Goal: Use online tool/utility: Use online tool/utility

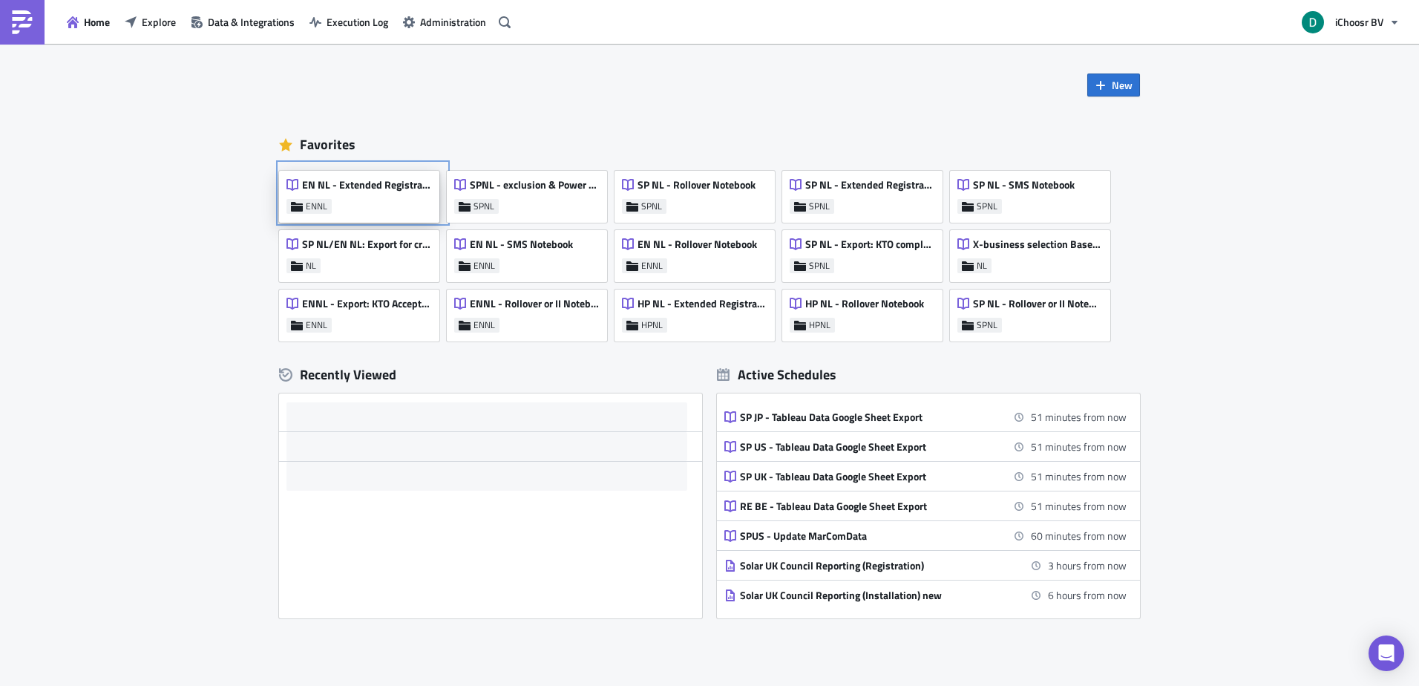
click at [379, 186] on span "EN NL - Extended Registrations export" at bounding box center [366, 184] width 129 height 13
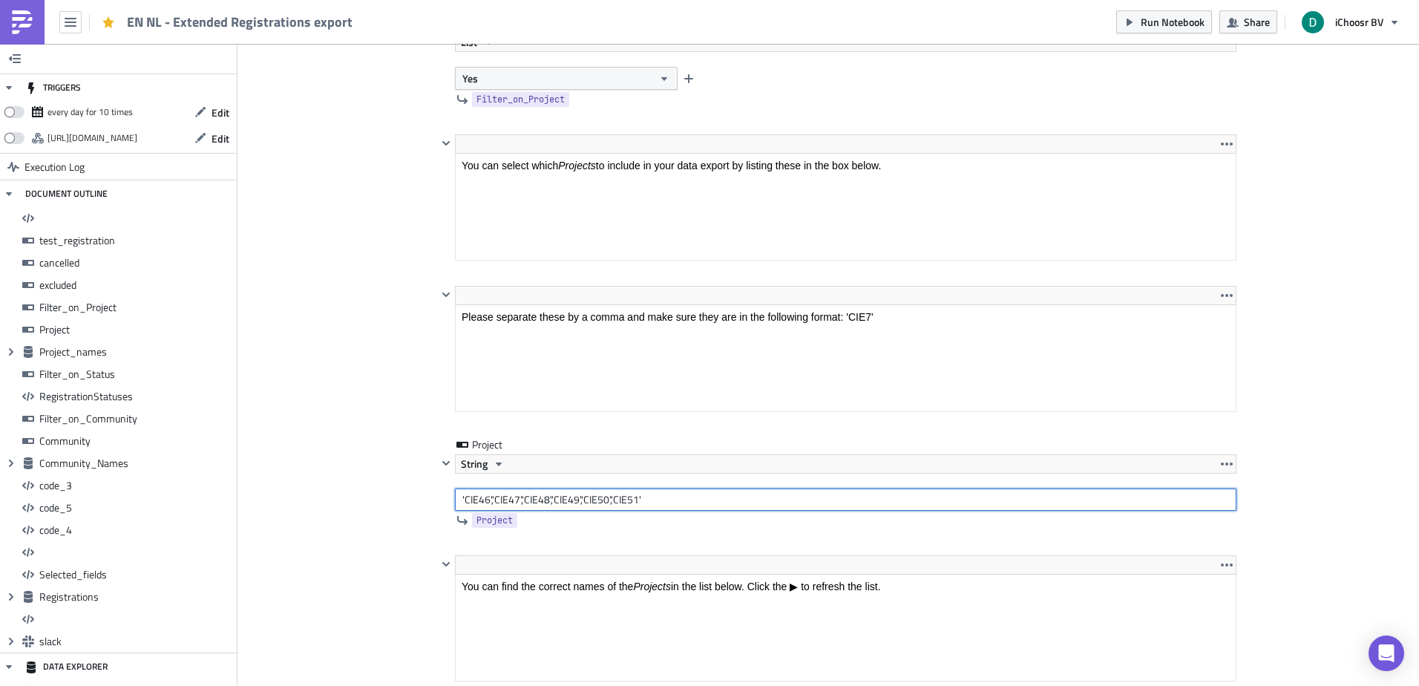
drag, startPoint x: 650, startPoint y: 499, endPoint x: 361, endPoint y: 509, distance: 288.8
click at [477, 502] on input "'CIE46','CIE47','CIE48','CIE49','CIE50','CIE51'" at bounding box center [845, 499] width 781 height 22
type input "'CIE52'"
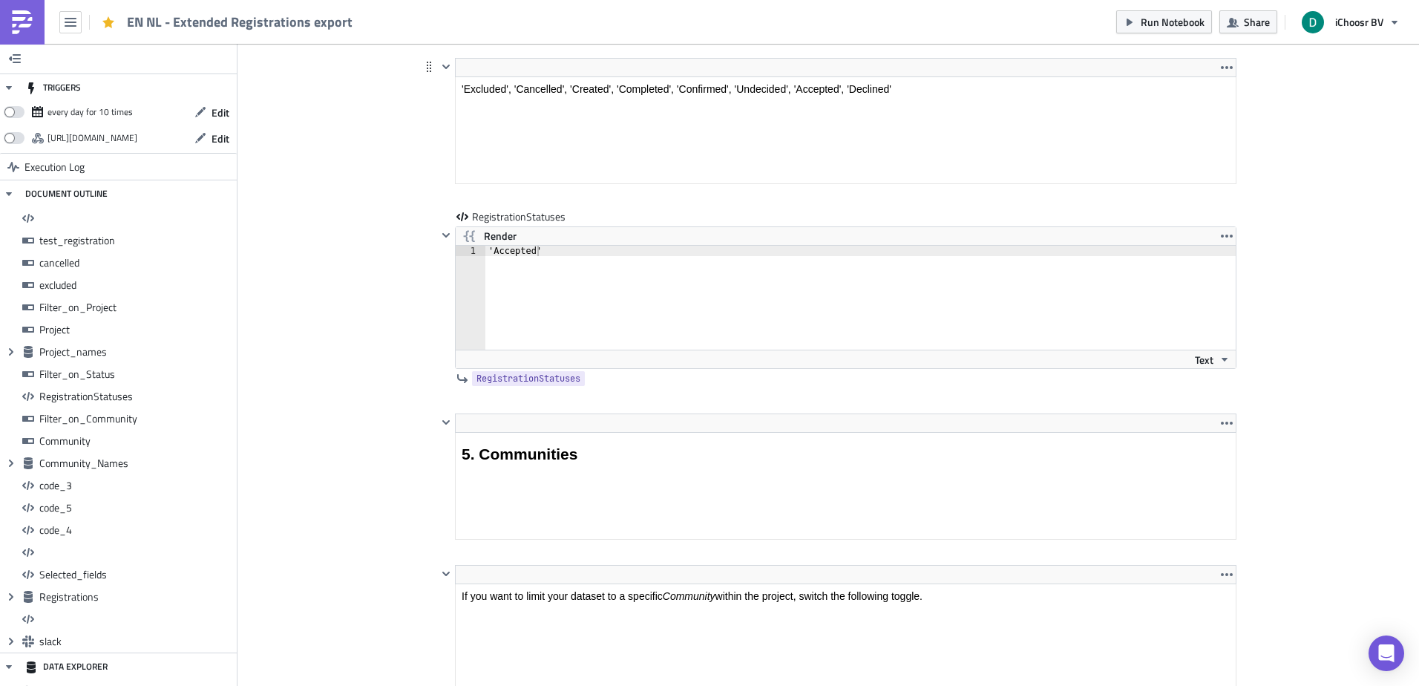
click at [596, 99] on html "'Excluded', 'Cancelled', 'Created', 'Completed', 'Confirmed', 'Undecided', 'Acc…" at bounding box center [846, 89] width 780 height 24
click at [606, 353] on div "'Accepted' 1 'Accepted' ההההההההההההההההההההההההההההההההההההההההההההההההההההההה…" at bounding box center [846, 306] width 780 height 123
paste textarea "Excluded', 'Cancelled', 'Created', 'Completed', 'Confirmed', 'Undecided', 'Acce…"
type textarea "'Excluded', 'Cancelled', 'Created', 'Completed', 'Confirmed', 'Undecided', 'Acc…"
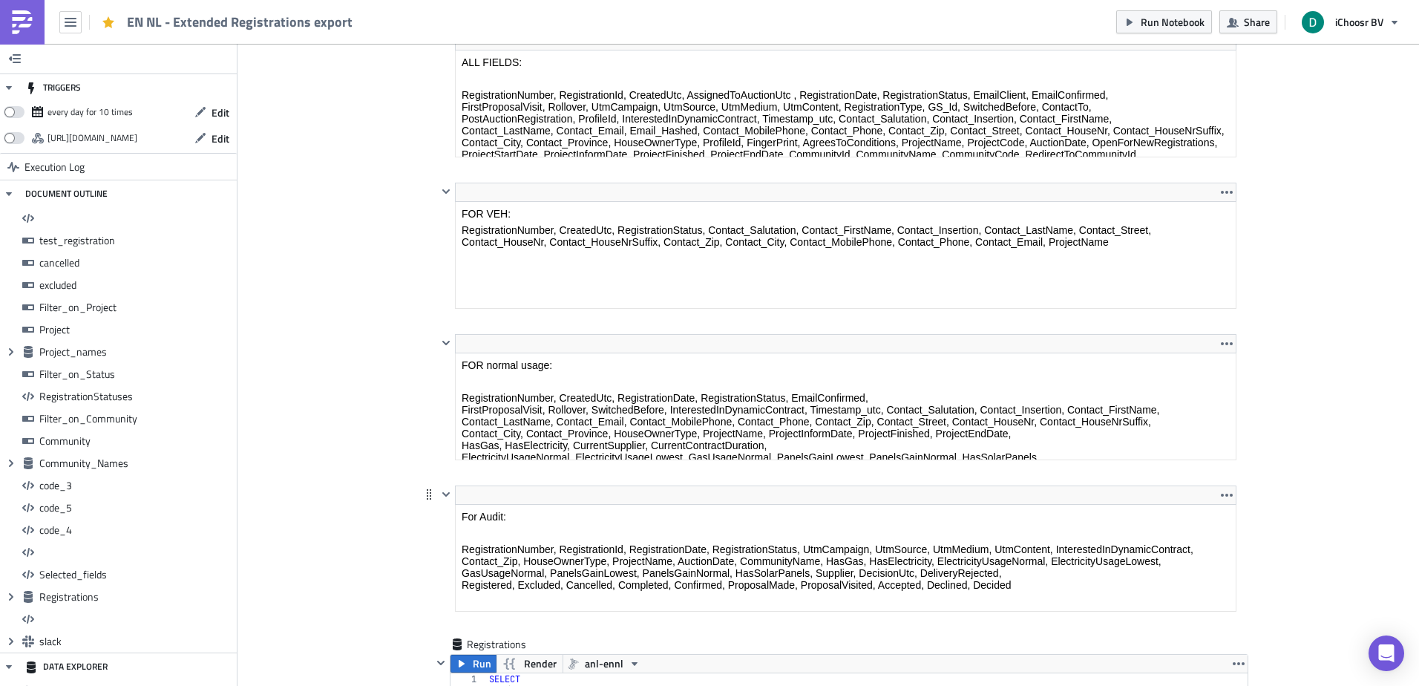
scroll to position [11179, 0]
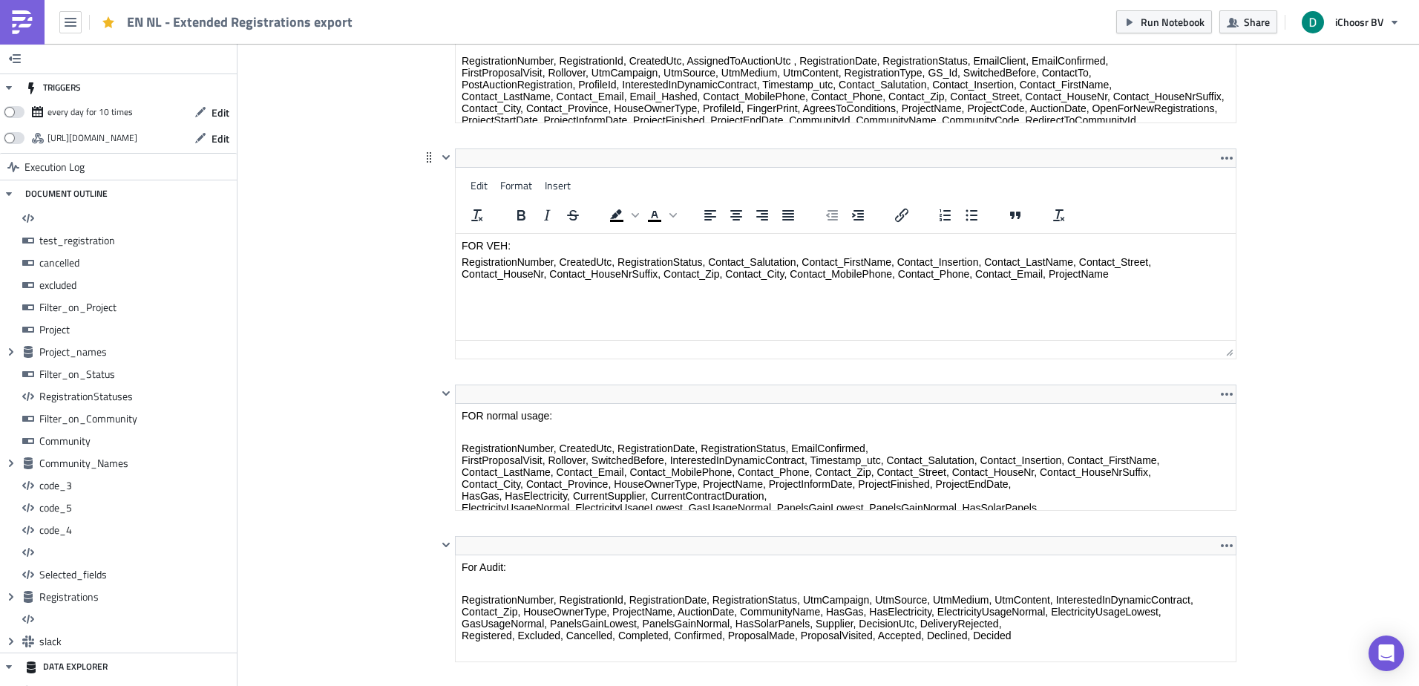
click at [491, 234] on html "FOR VEH: RegistrationNumber, CreatedUtc, RegistrationStatus, Contact_Salutation…" at bounding box center [846, 260] width 780 height 52
click at [495, 234] on html "FOR VEH: RegistrationNumber, CreatedUtc, RegistrationStatus, Contact_Salutation…" at bounding box center [846, 260] width 780 height 52
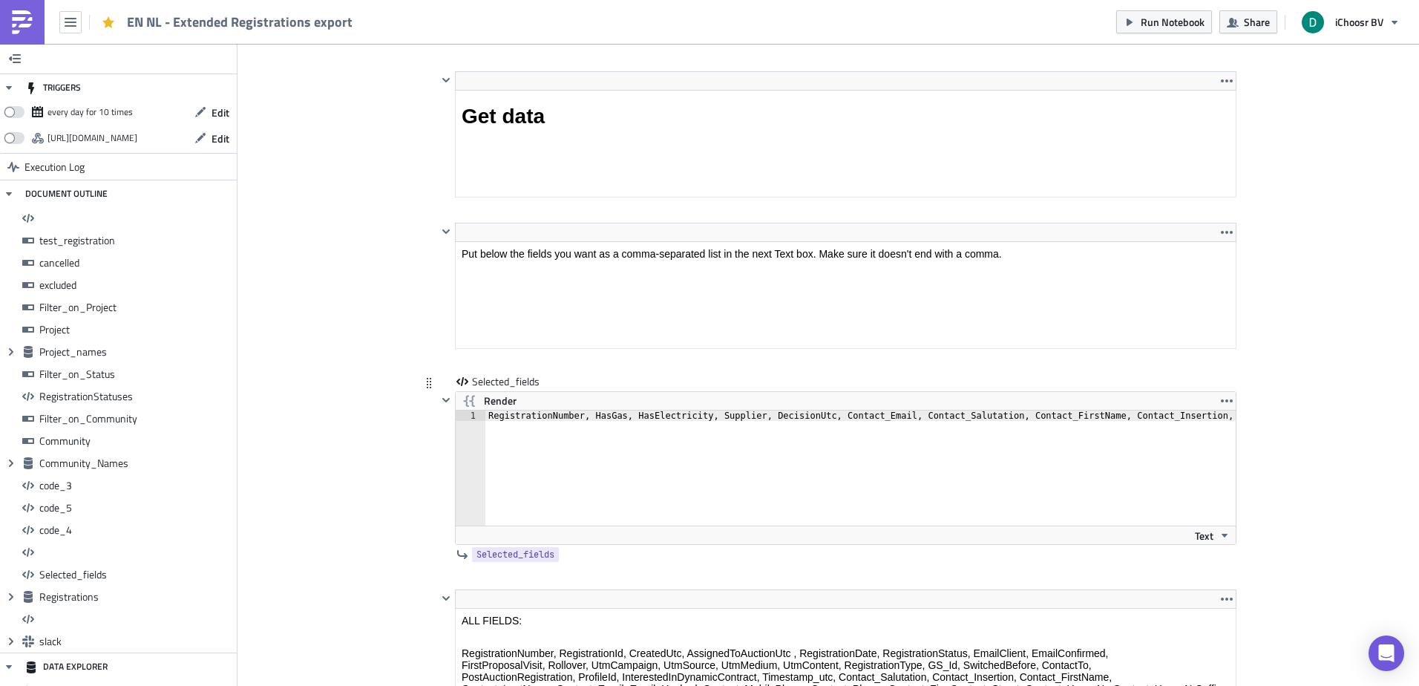
scroll to position [10585, 0]
click at [735, 531] on div "Text" at bounding box center [846, 536] width 780 height 19
click at [1221, 402] on icon "button" at bounding box center [1227, 402] width 12 height 12
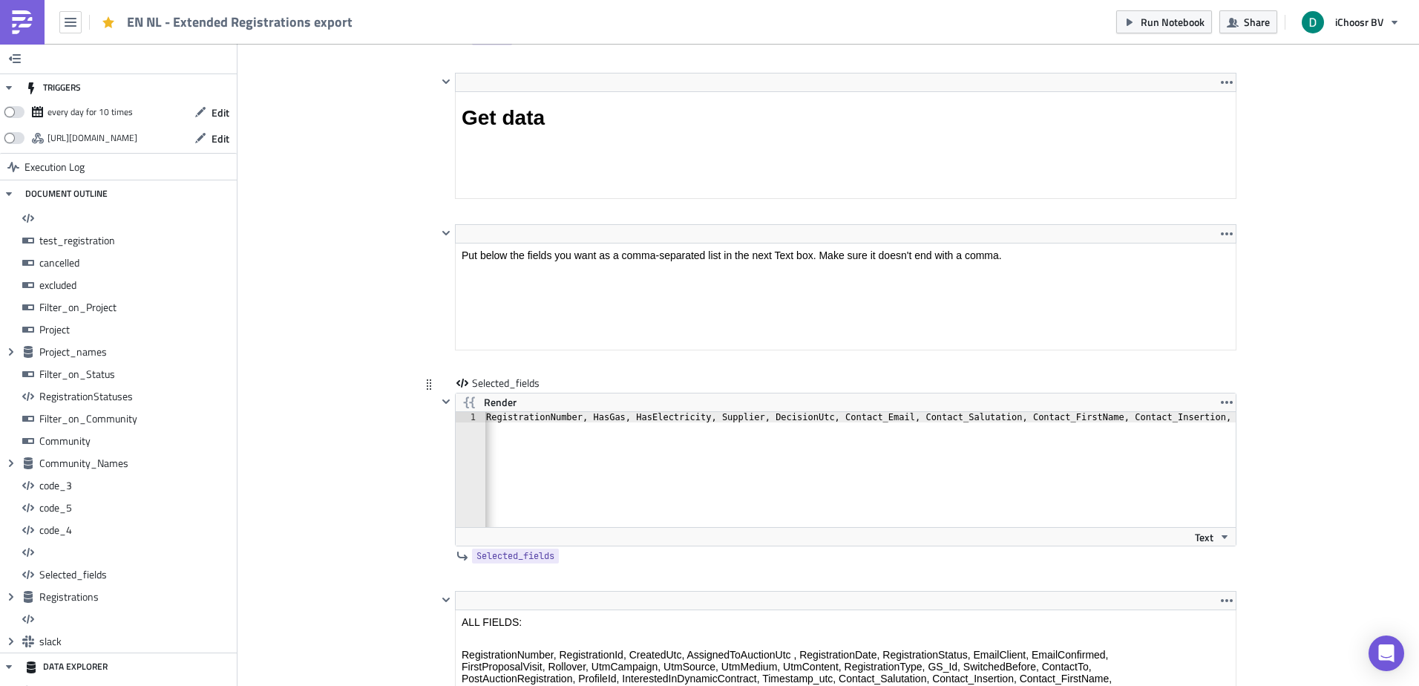
click at [1046, 427] on div "RegistrationNumber, HasGas, HasElectricity, Supplier, DecisionUtc, Contact_Emai…" at bounding box center [867, 474] width 769 height 125
drag, startPoint x: 1046, startPoint y: 427, endPoint x: 1371, endPoint y: 417, distance: 325.2
click at [1221, 413] on div "RegistrationNumber, HasGas, HasElectricity, Supplier, DecisionUtc, Contact_Emai…" at bounding box center [860, 469] width 750 height 115
click at [1179, 423] on div "RegistrationNumber, HasGas, HasElectricity, Supplier, DecisionUtc, Contact_Emai…" at bounding box center [867, 474] width 769 height 125
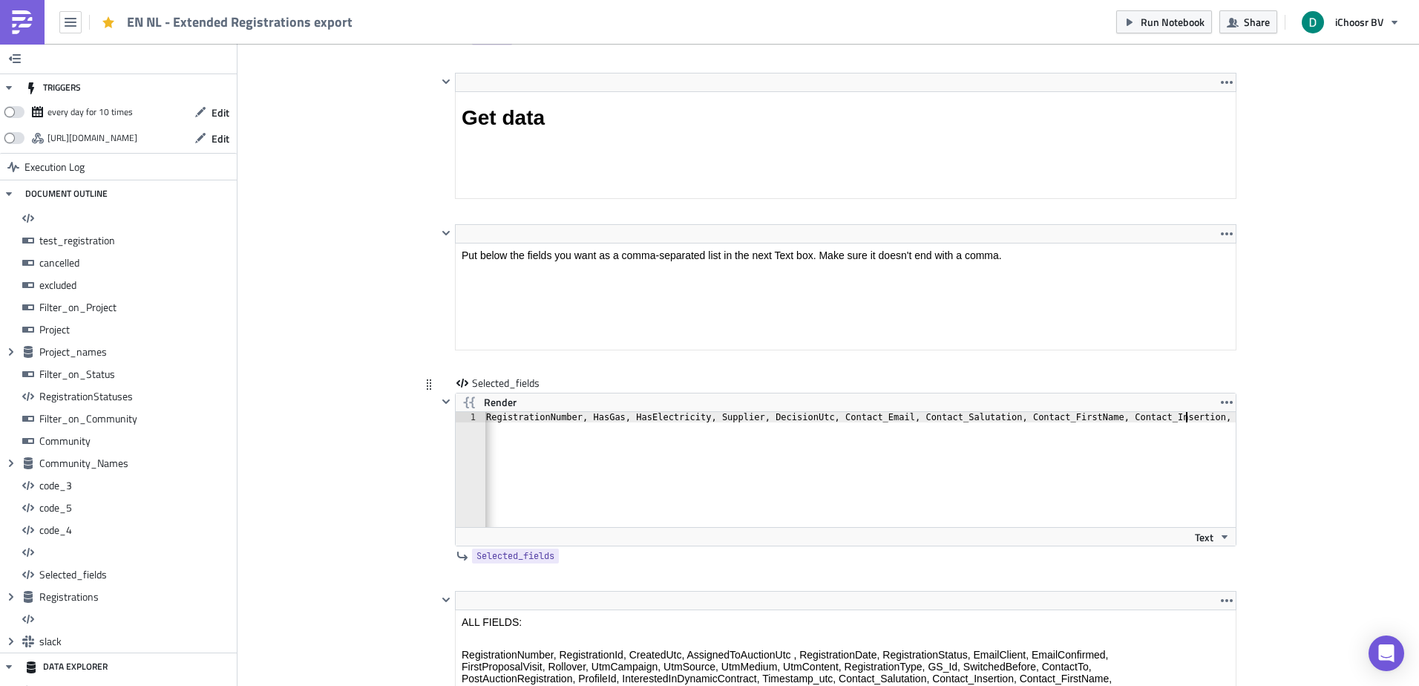
click at [1179, 419] on div "RegistrationNumber, HasGas, HasElectricity, Supplier, DecisionUtc, Contact_Emai…" at bounding box center [867, 474] width 769 height 125
click at [1192, 417] on div "RegistrationNumber, HasGas, HasElectricity, Supplier, DecisionUtc, Contact_Emai…" at bounding box center [869, 474] width 769 height 125
click at [520, 420] on div "RegistrationNumber, HasGas, HasElectricity, Supplier, DecisionUtc, Contact_Emai…" at bounding box center [867, 474] width 769 height 125
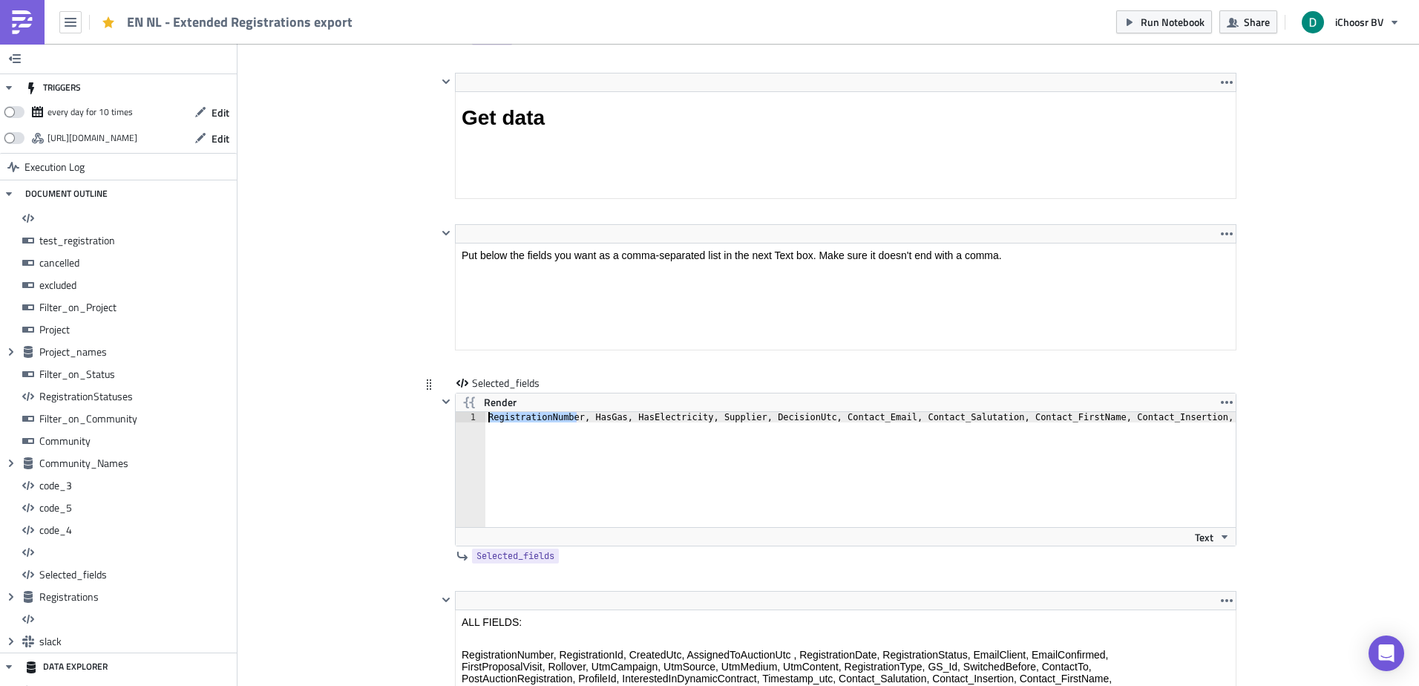
click at [520, 420] on div "RegistrationNumber, HasGas, HasElectricity, Supplier, DecisionUtc, Contact_Emai…" at bounding box center [869, 474] width 769 height 125
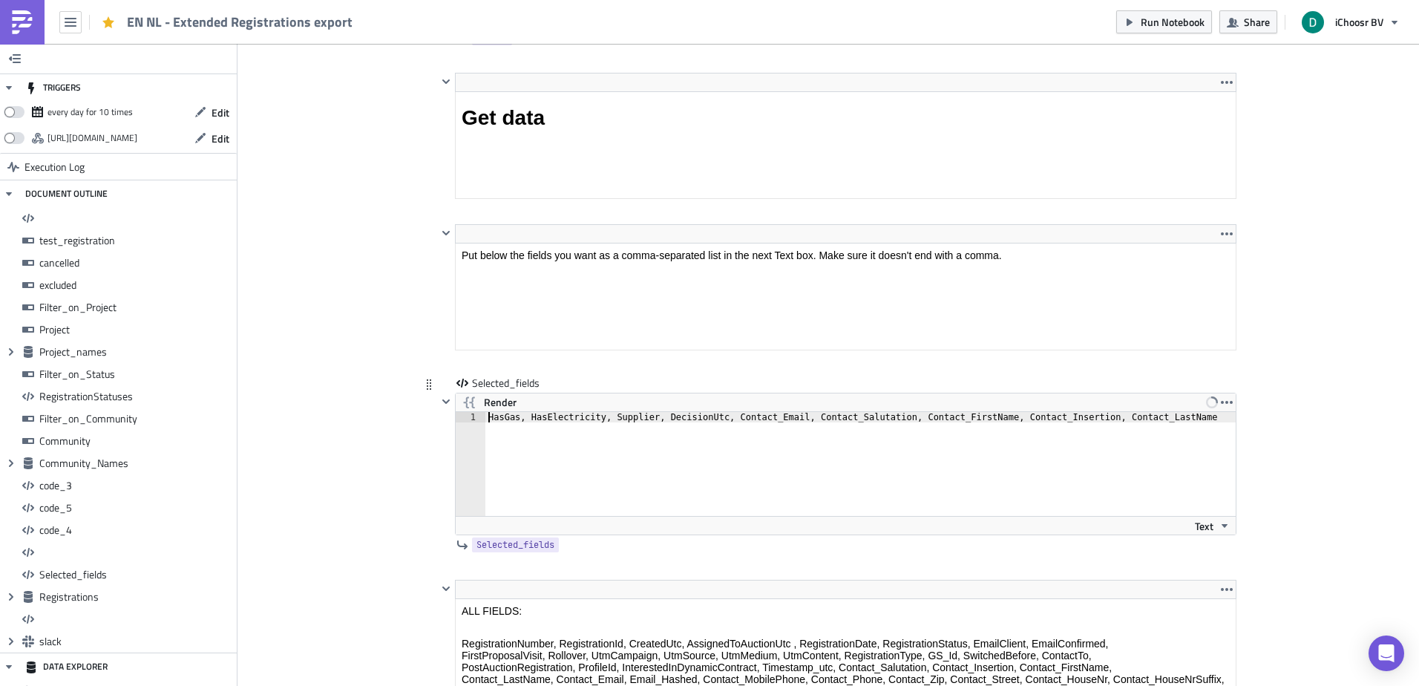
click at [600, 419] on div "HasGas, HasElectricity, Supplier, DecisionUtc, Contact_Email, Contact_Salutatio…" at bounding box center [860, 474] width 750 height 125
click at [660, 416] on div "HasGas, HasElectricity, Supplier, DecisionUtc, Contact_Email, Contact_Salutatio…" at bounding box center [860, 474] width 750 height 125
click at [660, 416] on div "HasGas, HasElectricity, Supplier, DecisionUtc, Contact_Email, Contact_Salutatio…" at bounding box center [860, 464] width 750 height 104
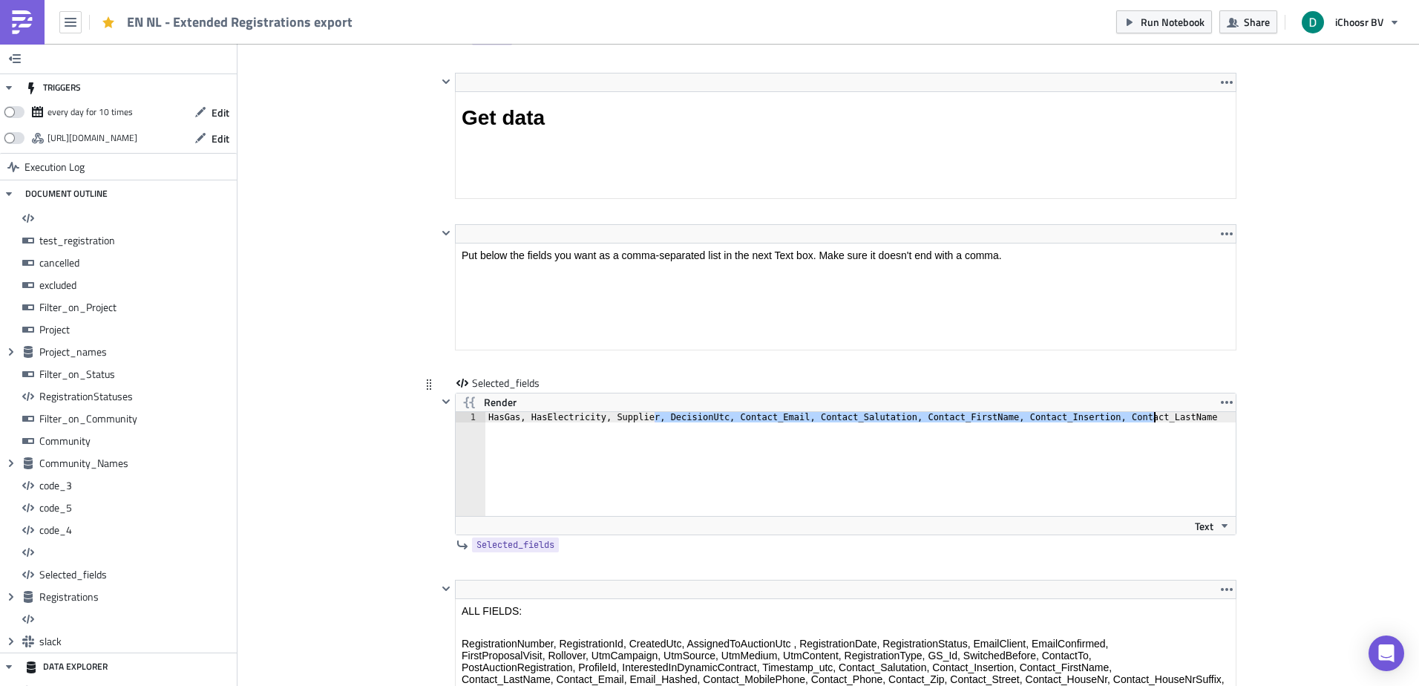
drag, startPoint x: 660, startPoint y: 416, endPoint x: 1227, endPoint y: 424, distance: 567.7
click at [1227, 424] on div "HasGas, HasElectricity, Supplier, DecisionUtc, Contact_Email, Contact_Salutatio…" at bounding box center [860, 474] width 750 height 125
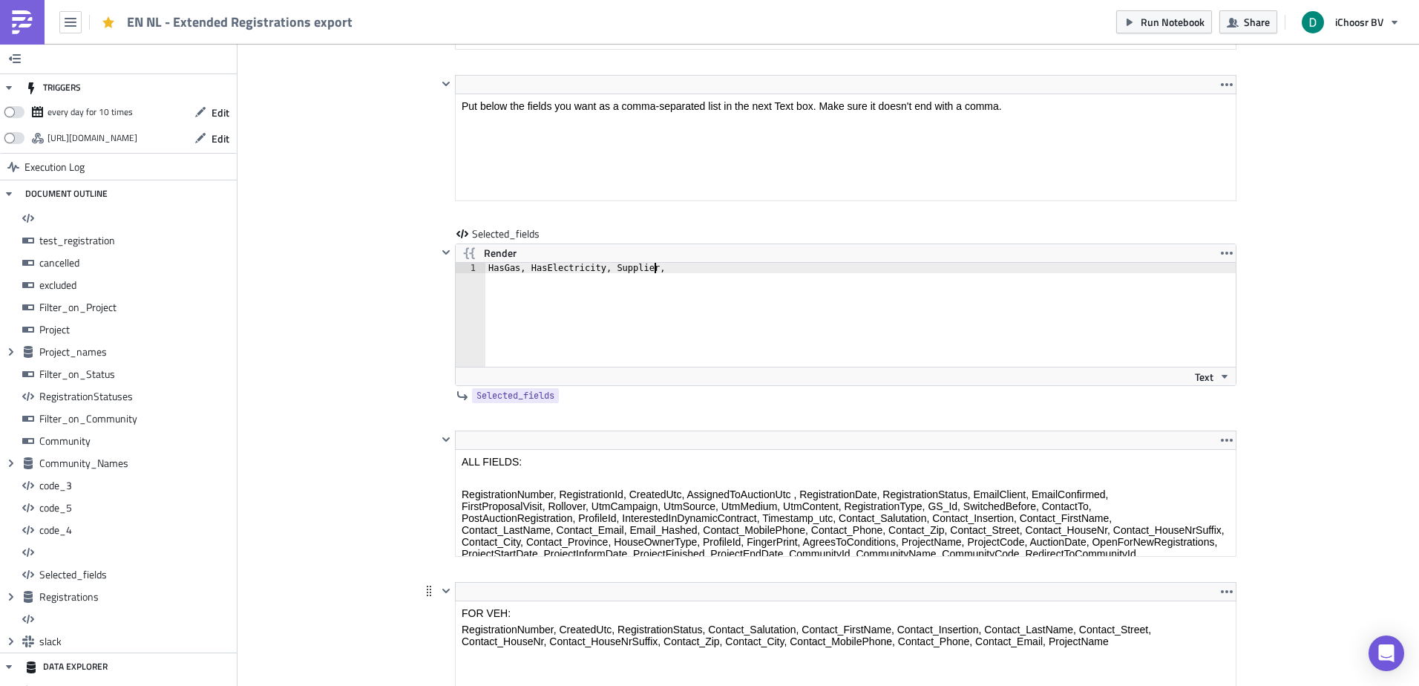
scroll to position [10956, 0]
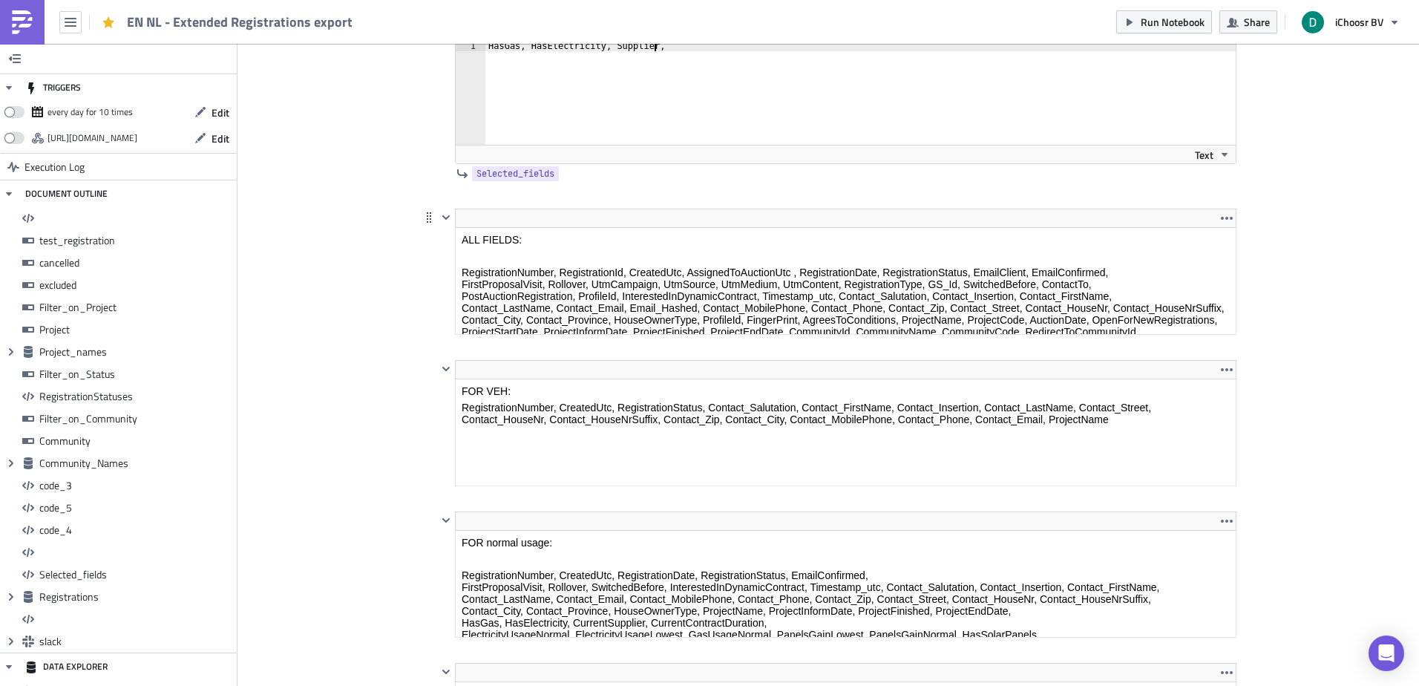
click at [647, 240] on body "ALL FIELDS: RegistrationNumber, RegistrationId, CreatedUtc, AssignedToAuctionUt…" at bounding box center [846, 338] width 768 height 208
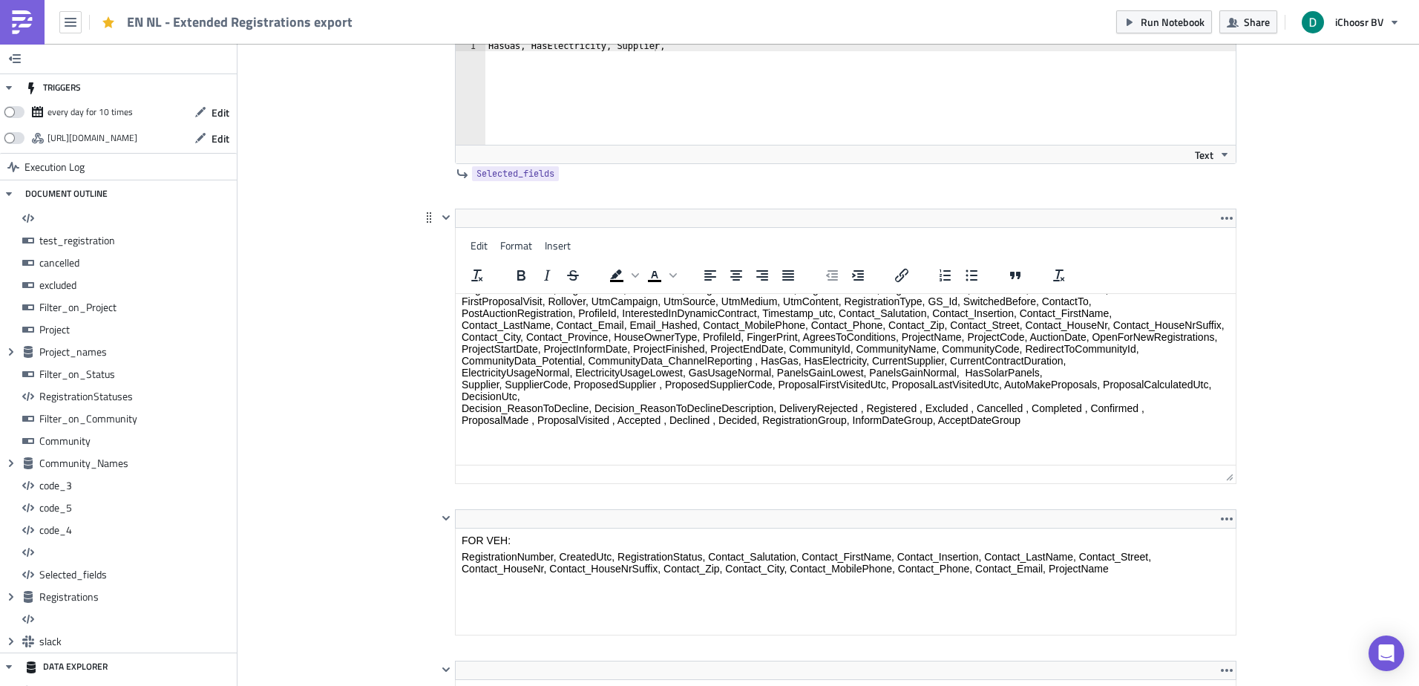
scroll to position [74, 0]
drag, startPoint x: 1226, startPoint y: 416, endPoint x: 1270, endPoint y: 525, distance: 117.5
drag, startPoint x: 1224, startPoint y: 446, endPoint x: 1238, endPoint y: 520, distance: 75.5
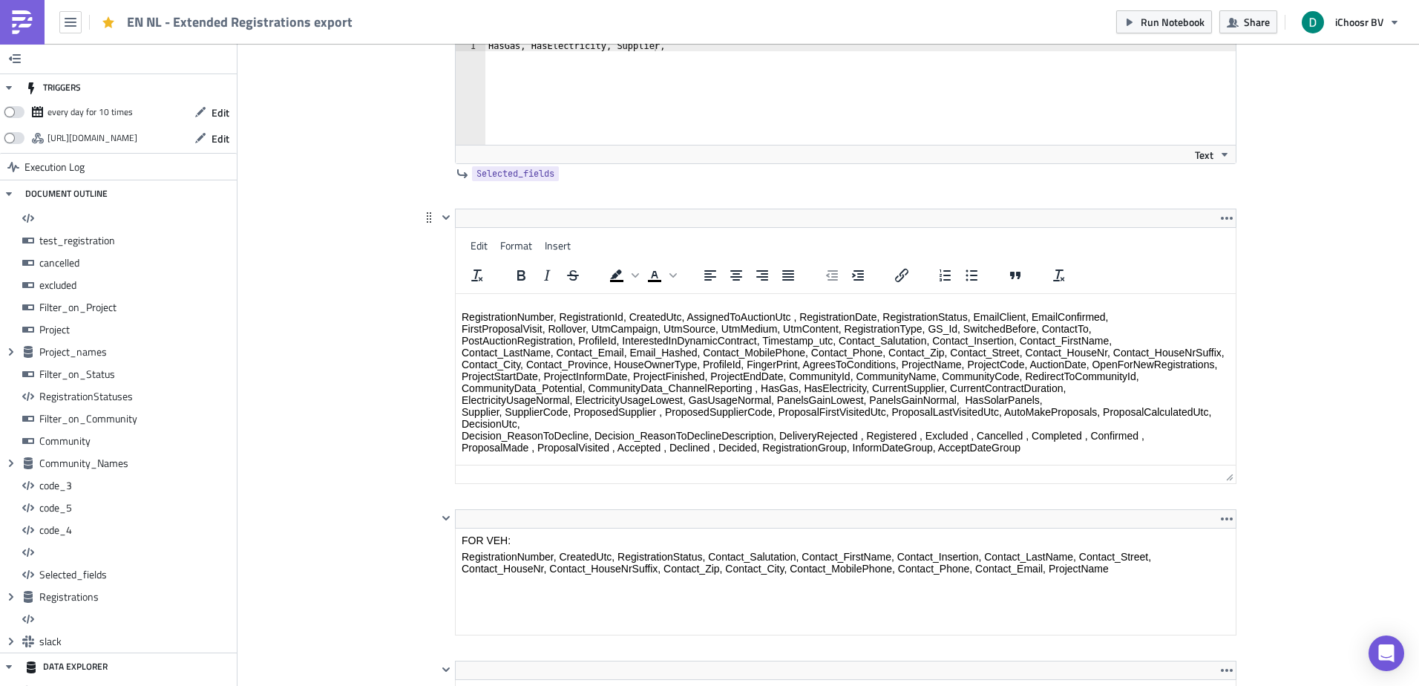
scroll to position [0, 0]
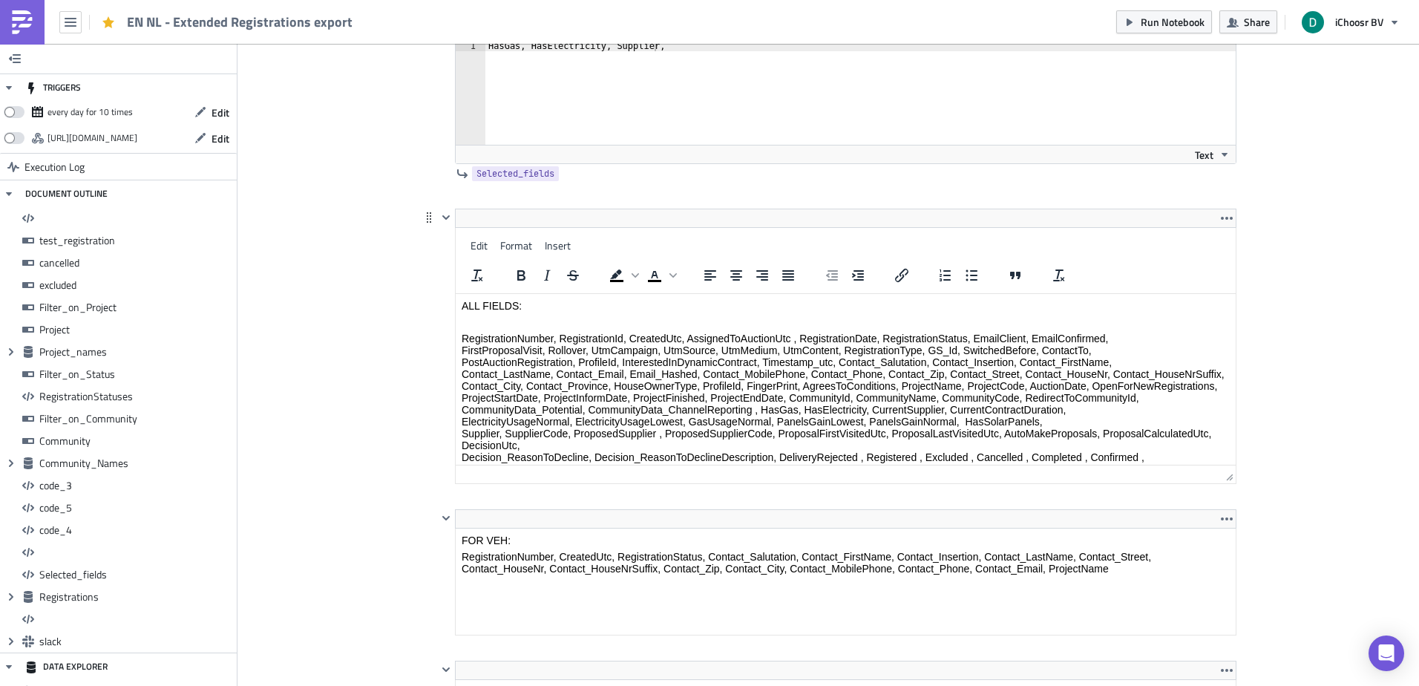
click at [823, 335] on p "RegistrationNumber, RegistrationId, CreatedUtc, AssignedToAuctionUtc , Registra…" at bounding box center [846, 403] width 768 height 142
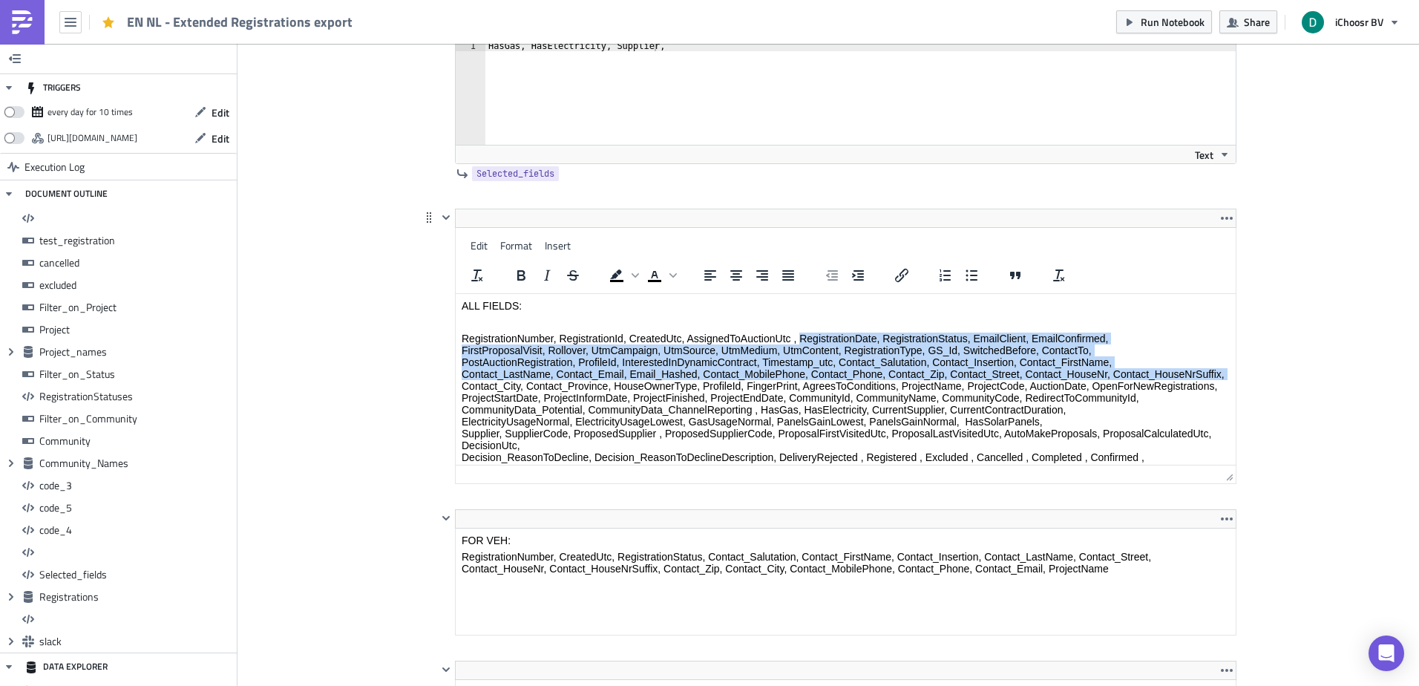
drag, startPoint x: 823, startPoint y: 335, endPoint x: 829, endPoint y: 378, distance: 42.7
click at [830, 378] on p "RegistrationNumber, RegistrationId, CreatedUtc, AssignedToAuctionUtc , Registra…" at bounding box center [846, 403] width 768 height 142
click at [818, 365] on p "RegistrationNumber, RegistrationId, CreatedUtc, AssignedToAuctionUtc , Registra…" at bounding box center [846, 403] width 768 height 142
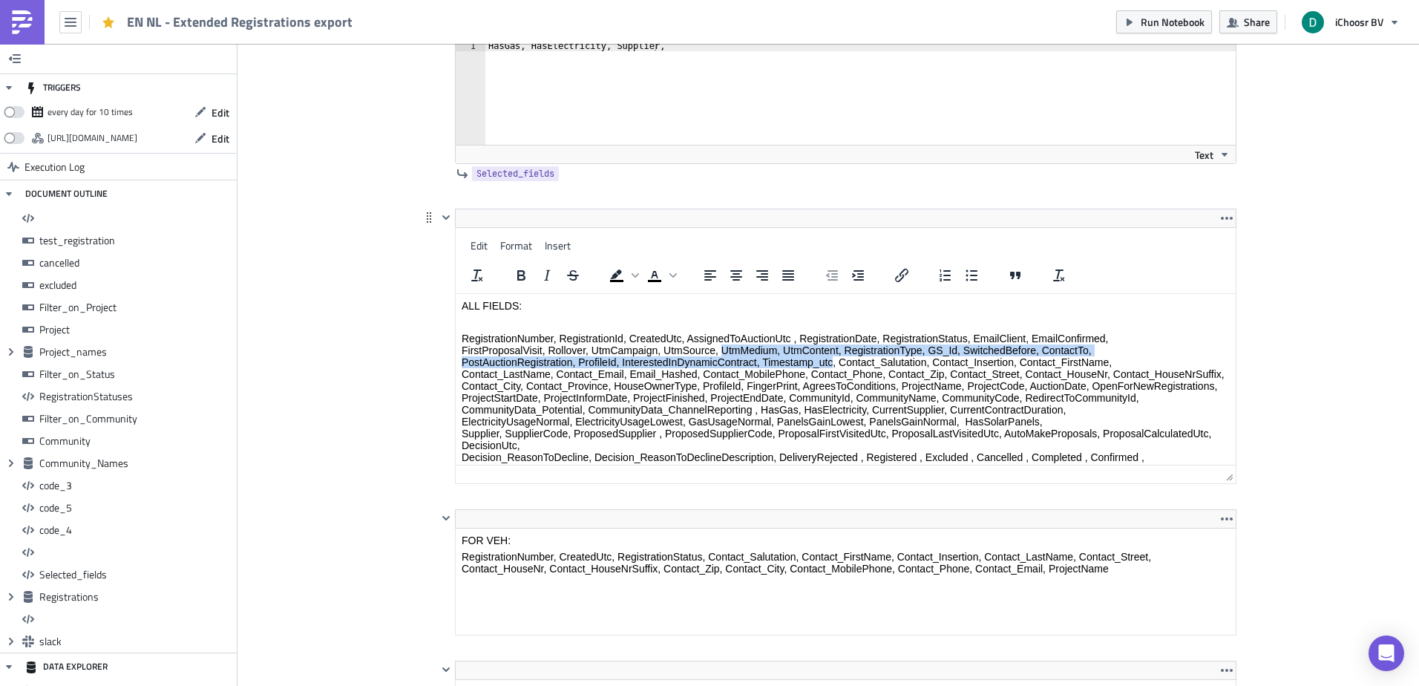
drag, startPoint x: 818, startPoint y: 365, endPoint x: 732, endPoint y: 346, distance: 87.5
click at [732, 346] on p "RegistrationNumber, RegistrationId, CreatedUtc, AssignedToAuctionUtc , Registra…" at bounding box center [846, 403] width 768 height 142
click at [723, 351] on p "RegistrationNumber, RegistrationId, CreatedUtc, AssignedToAuctionUtc , Registra…" at bounding box center [846, 403] width 768 height 142
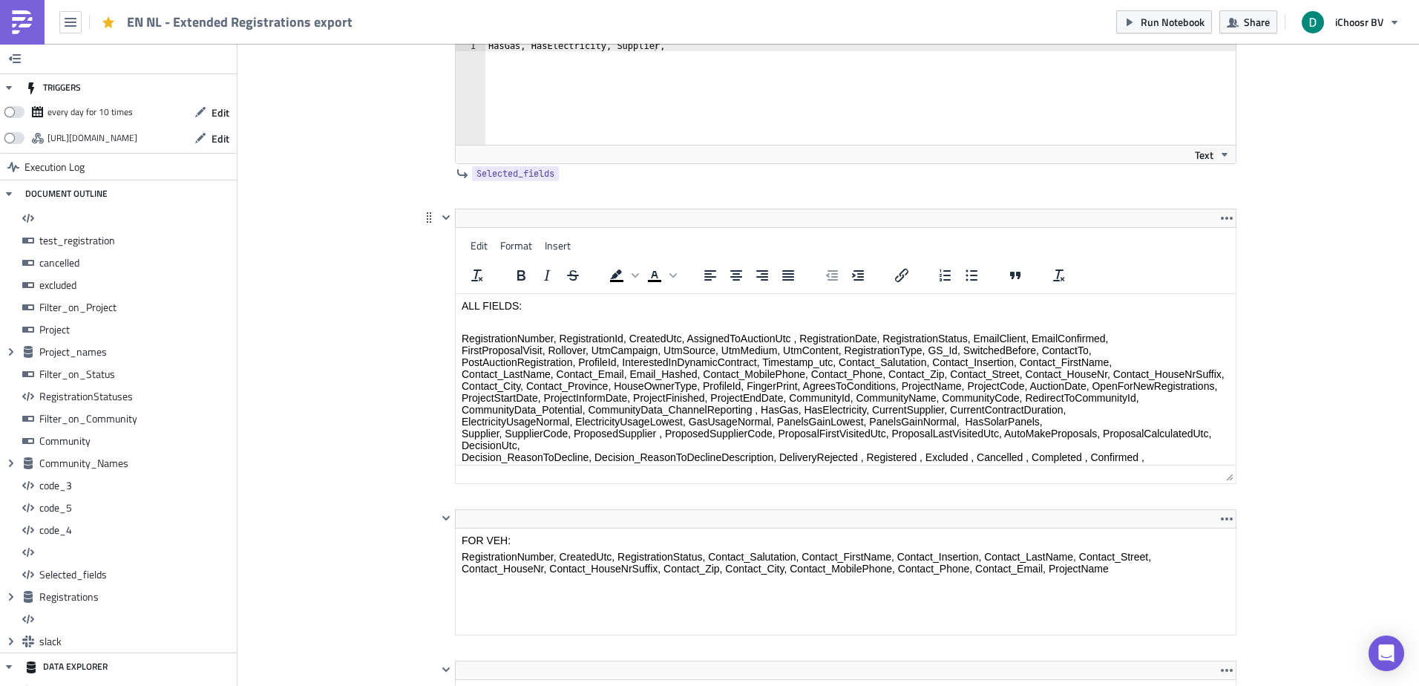
click at [581, 420] on p "RegistrationNumber, RegistrationId, CreatedUtc, AssignedToAuctionUtc , Registra…" at bounding box center [846, 403] width 768 height 142
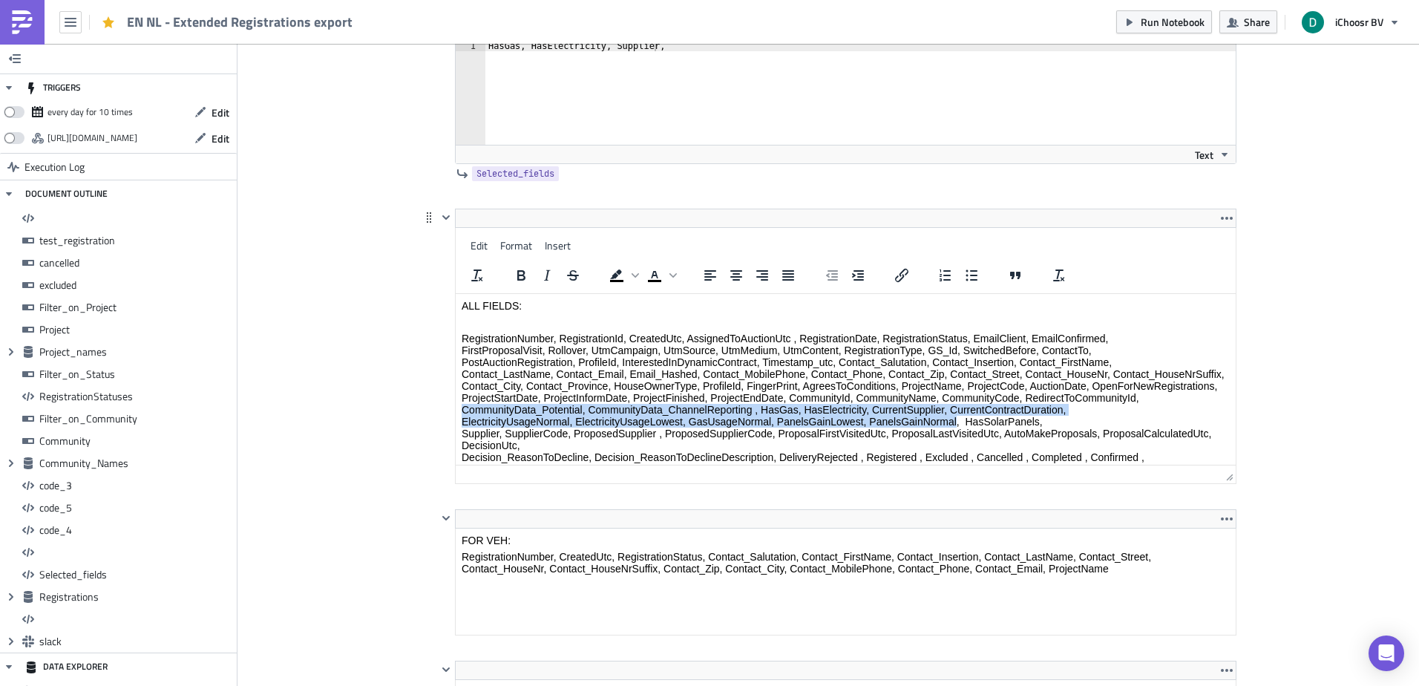
drag, startPoint x: 581, startPoint y: 420, endPoint x: 882, endPoint y: 431, distance: 300.7
click at [882, 431] on p "RegistrationNumber, RegistrationId, CreatedUtc, AssignedToAuctionUtc , Registra…" at bounding box center [846, 403] width 768 height 142
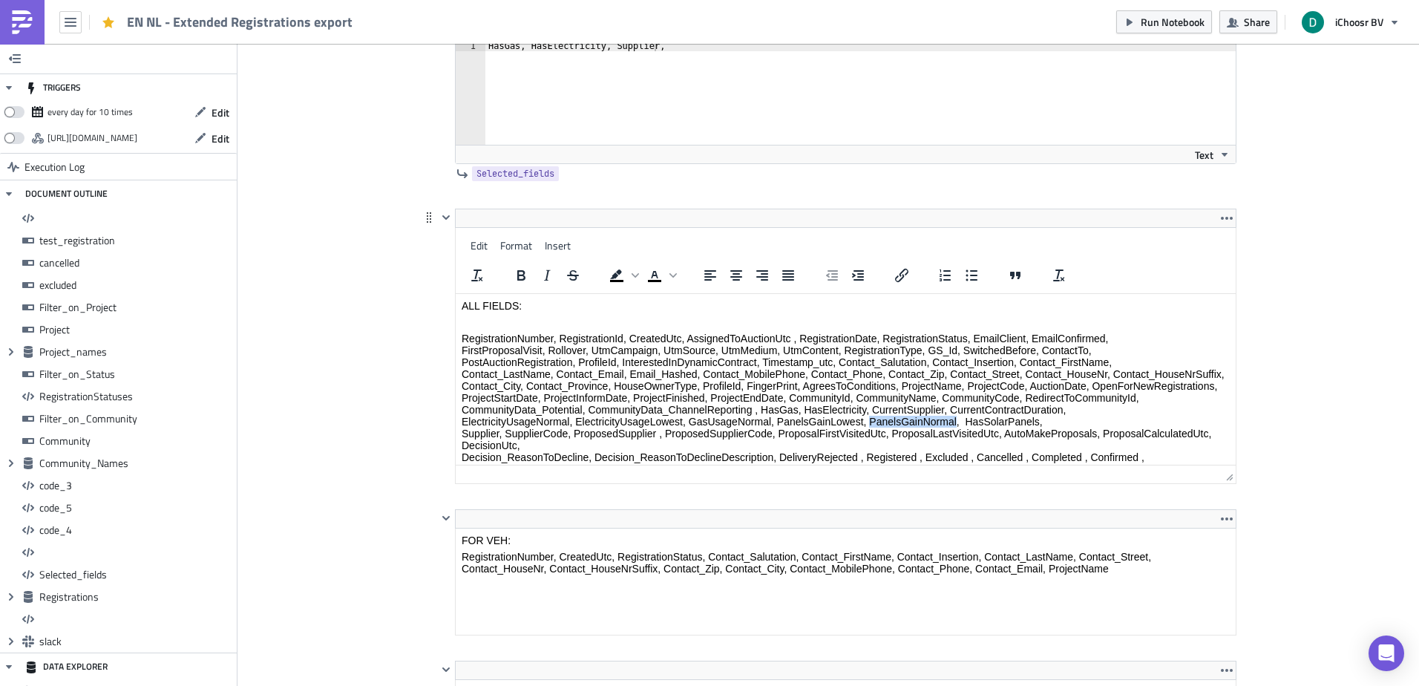
click at [882, 431] on p "RegistrationNumber, RegistrationId, CreatedUtc, AssignedToAuctionUtc , Registra…" at bounding box center [846, 403] width 768 height 142
drag, startPoint x: 882, startPoint y: 431, endPoint x: 890, endPoint y: 395, distance: 37.3
click at [890, 395] on p "RegistrationNumber, RegistrationId, CreatedUtc, AssignedToAuctionUtc , Registra…" at bounding box center [846, 403] width 768 height 142
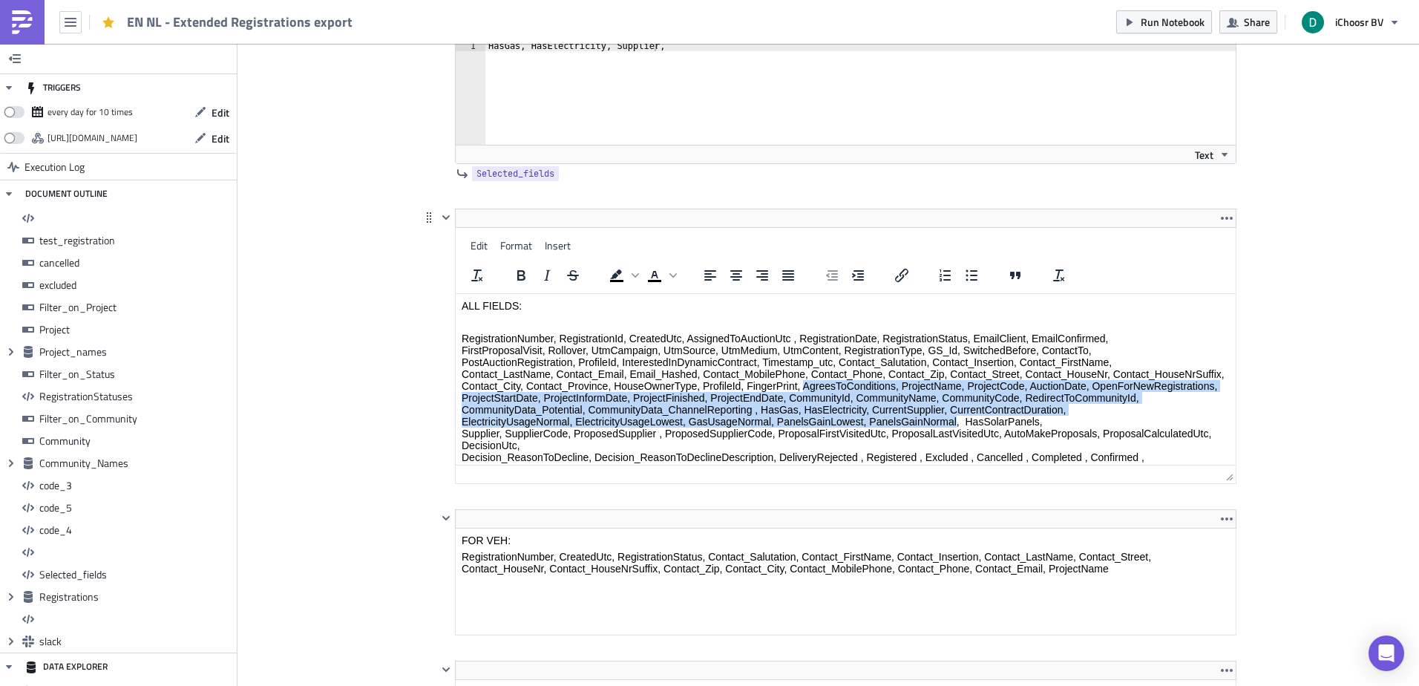
drag, startPoint x: 890, startPoint y: 395, endPoint x: 902, endPoint y: 433, distance: 39.9
click at [902, 433] on p "RegistrationNumber, RegistrationId, CreatedUtc, AssignedToAuctionUtc , Registra…" at bounding box center [846, 403] width 768 height 142
click at [597, 405] on p "RegistrationNumber, RegistrationId, CreatedUtc, AssignedToAuctionUtc , Registra…" at bounding box center [846, 403] width 768 height 142
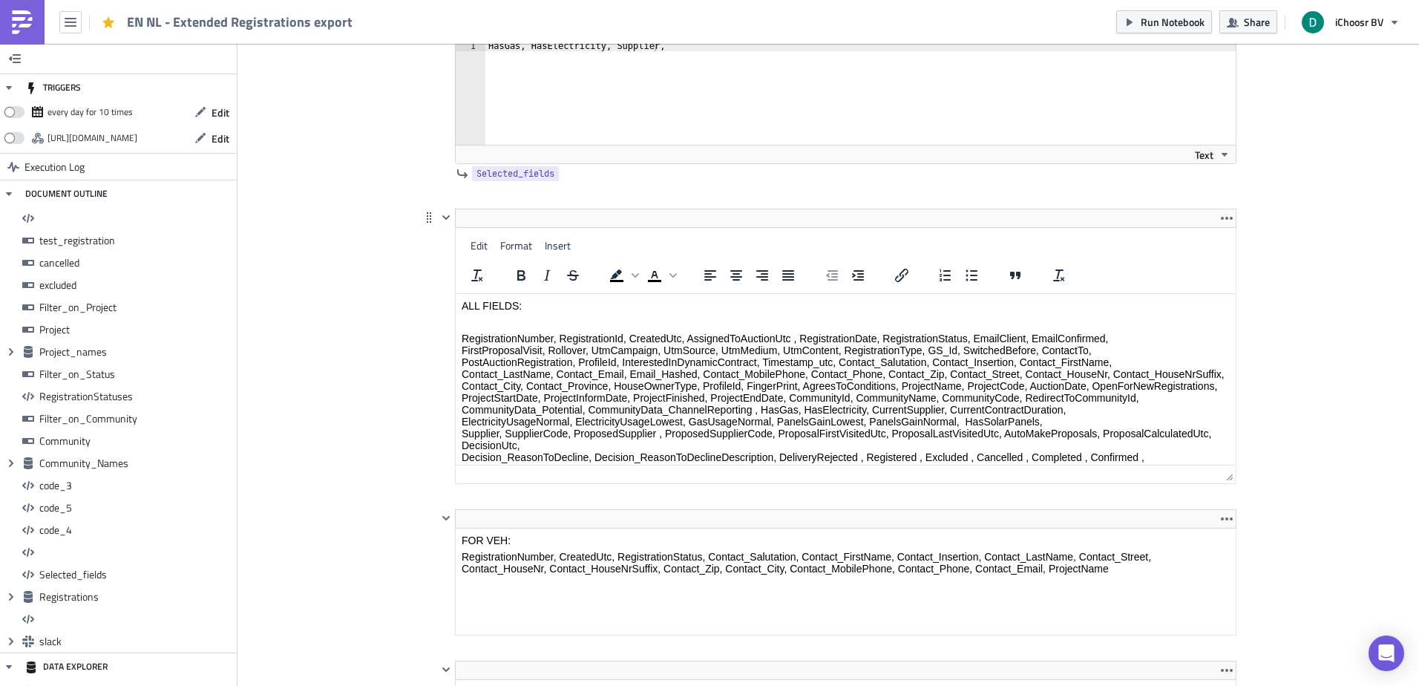
click at [889, 421] on p "RegistrationNumber, RegistrationId, CreatedUtc, AssignedToAuctionUtc , Registra…" at bounding box center [846, 403] width 768 height 142
drag, startPoint x: 889, startPoint y: 421, endPoint x: 945, endPoint y: 424, distance: 56.4
click at [945, 424] on p "RegistrationNumber, RegistrationId, CreatedUtc, AssignedToAuctionUtc , Registra…" at bounding box center [846, 403] width 768 height 142
copy p "CurrentSupplier,"
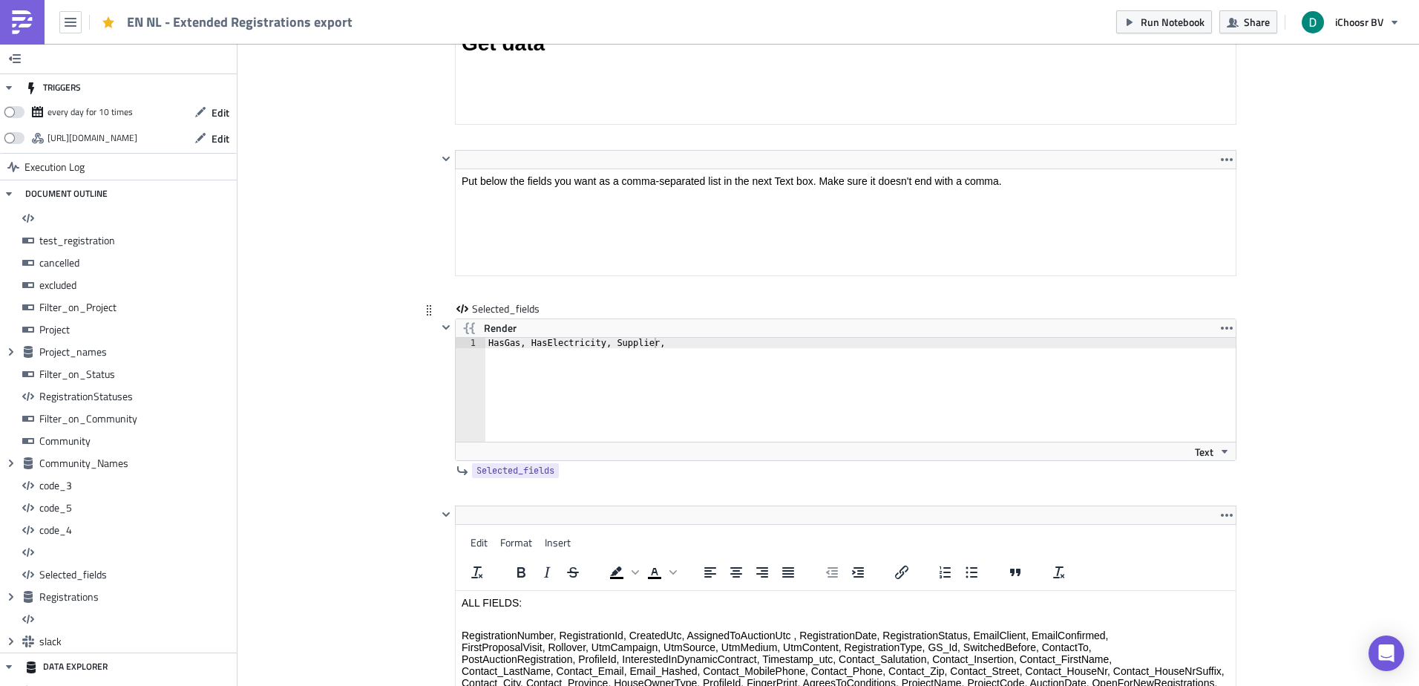
click at [632, 338] on div "HasGas, HasElectricity, Supplier," at bounding box center [860, 400] width 750 height 125
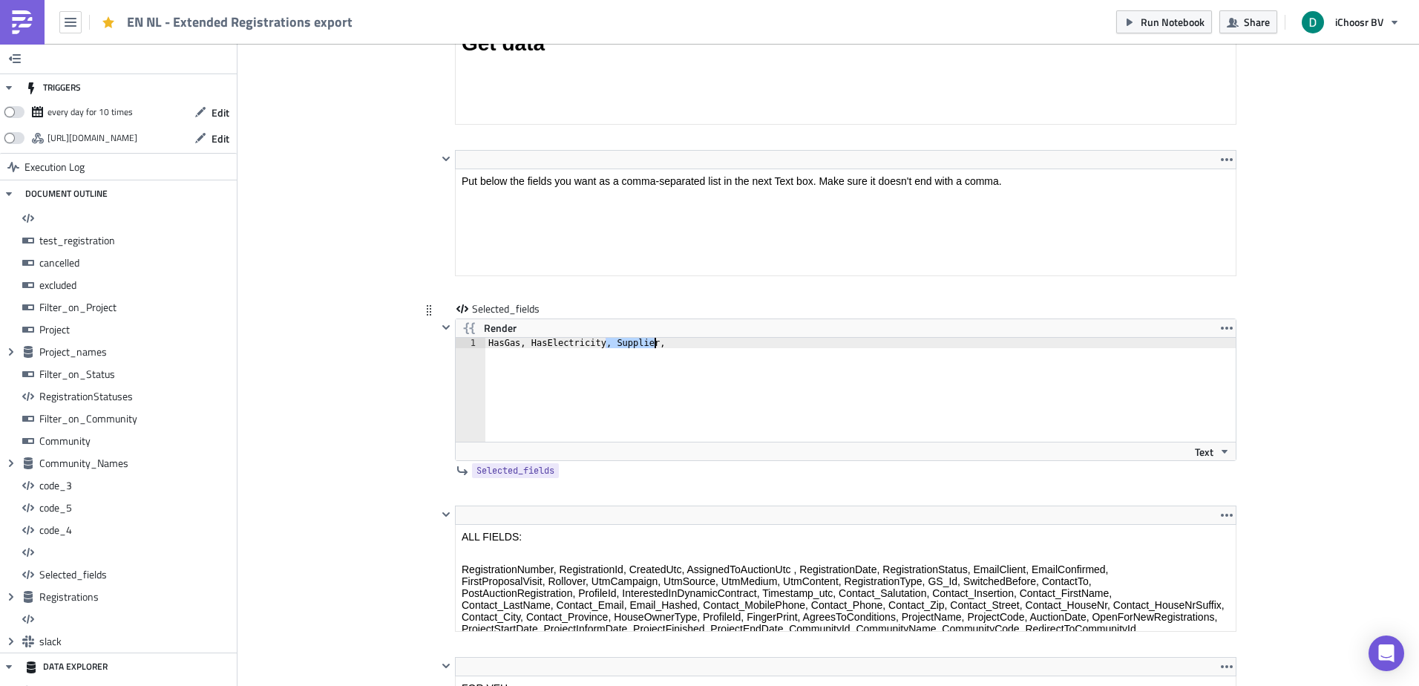
drag, startPoint x: 632, startPoint y: 338, endPoint x: 675, endPoint y: 341, distance: 43.1
click at [675, 341] on div "HasGas, HasElectricity, Supplier," at bounding box center [860, 400] width 750 height 125
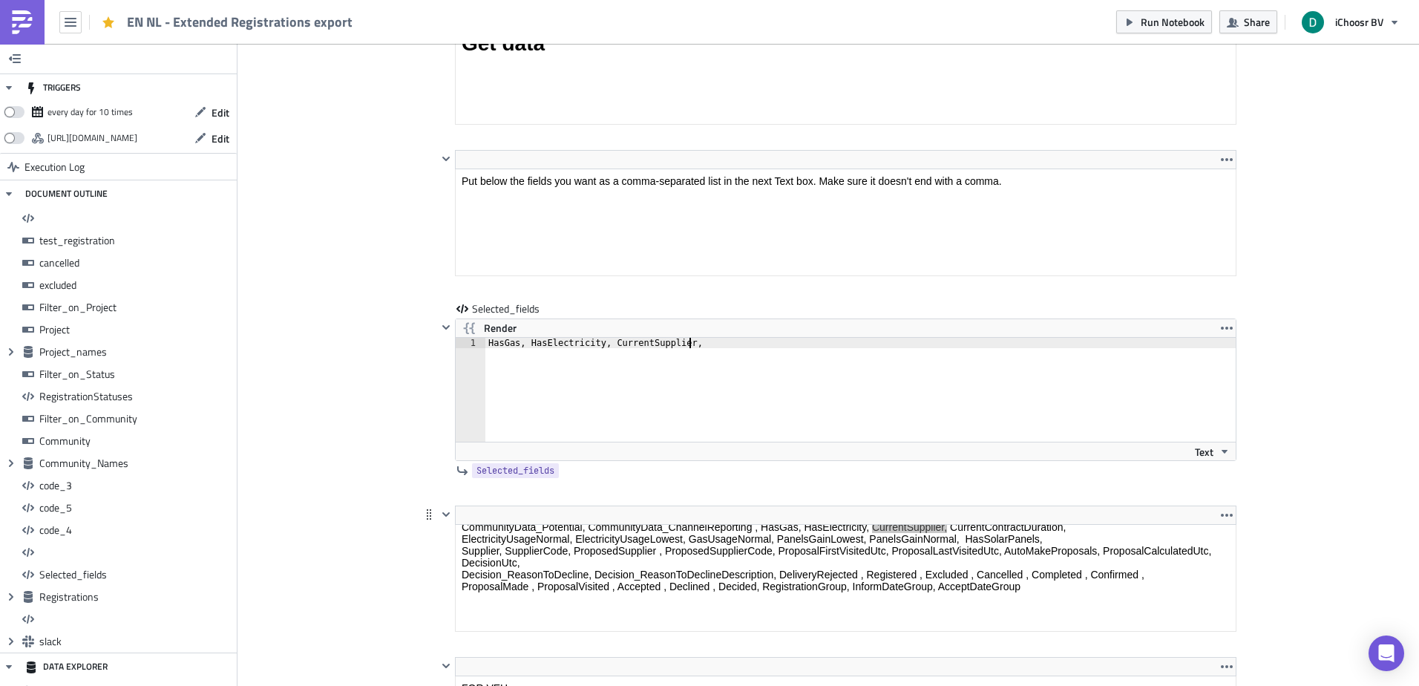
type textarea "HasGas, HasElectricity, CurrentSupplier,"
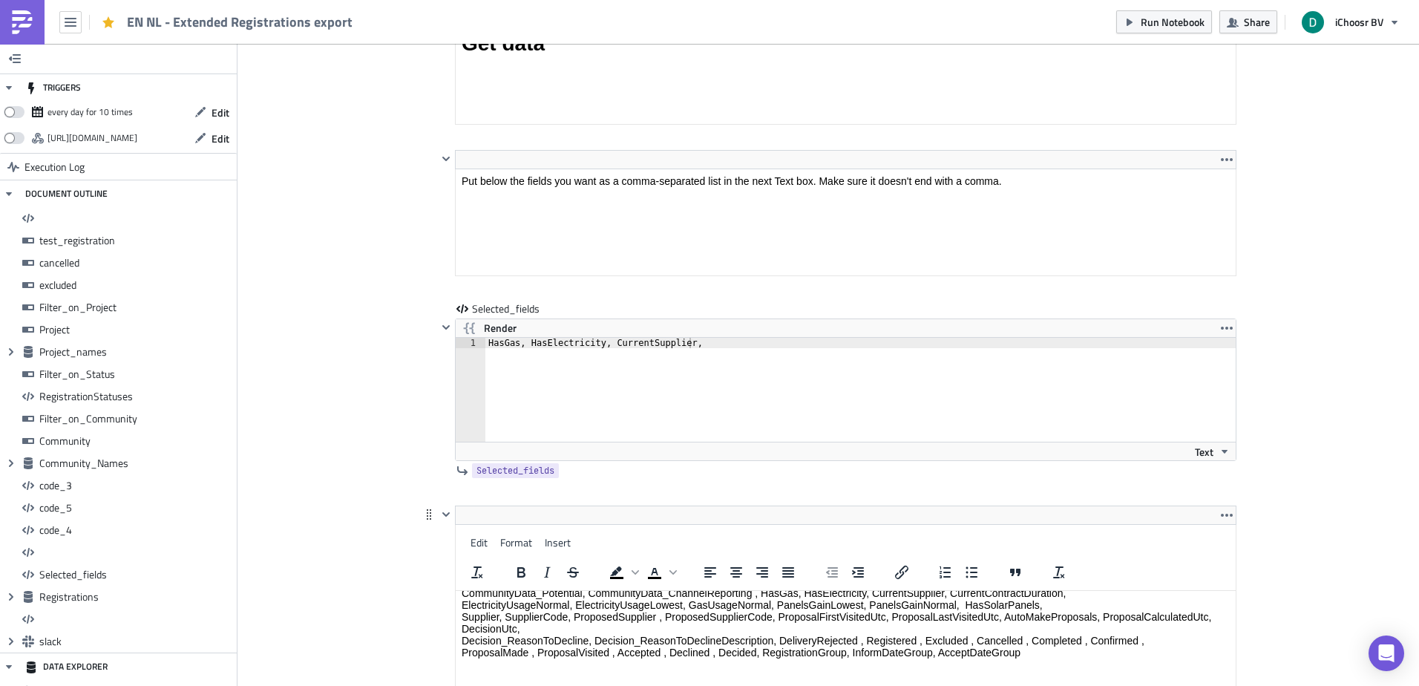
click at [800, 536] on html "ALL FIELDS: RegistrationNumber, RegistrationId, CreatedUtc, AssignedToAuctionUt…" at bounding box center [846, 587] width 780 height 220
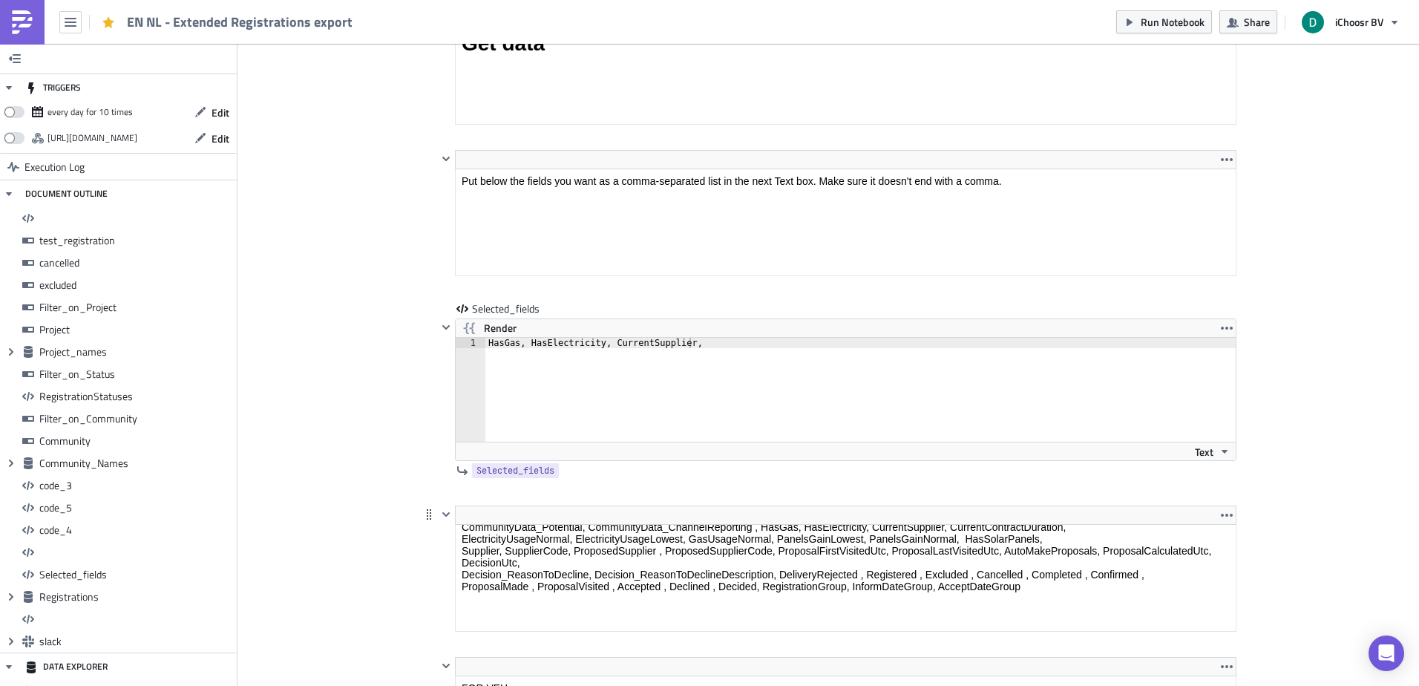
click at [794, 473] on html "ALL FIELDS: RegistrationNumber, RegistrationId, CreatedUtc, AssignedToAuctionUt…" at bounding box center [846, 521] width 780 height 220
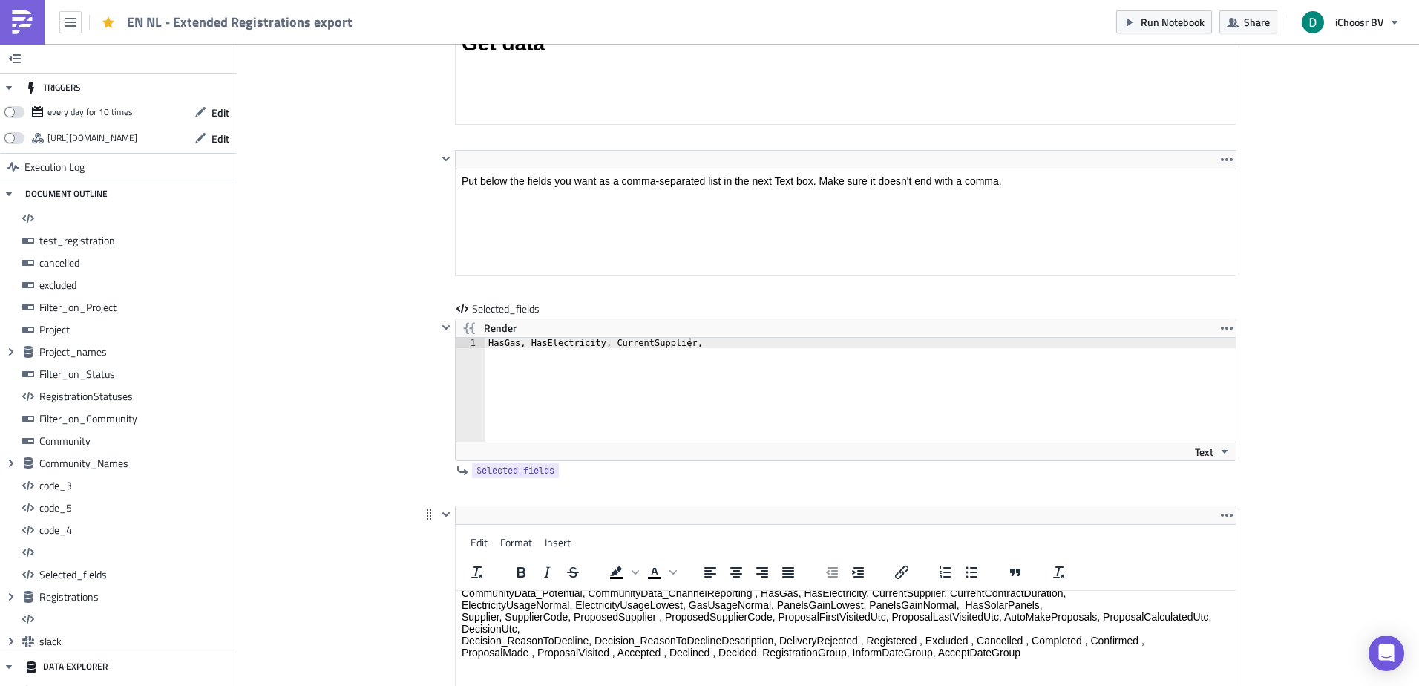
click at [709, 603] on p "RegistrationNumber, RegistrationId, CreatedUtc, AssignedToAuctionUtc , Registra…" at bounding box center [846, 587] width 768 height 142
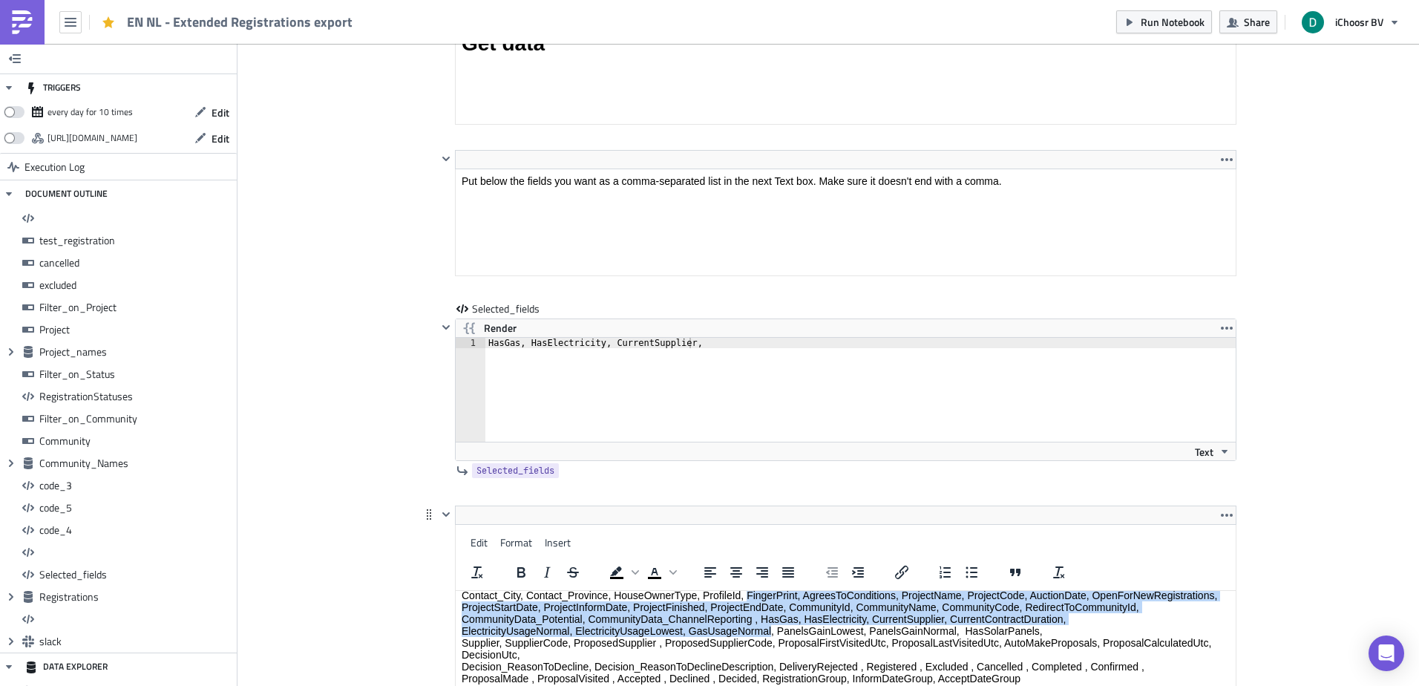
scroll to position [86, 0]
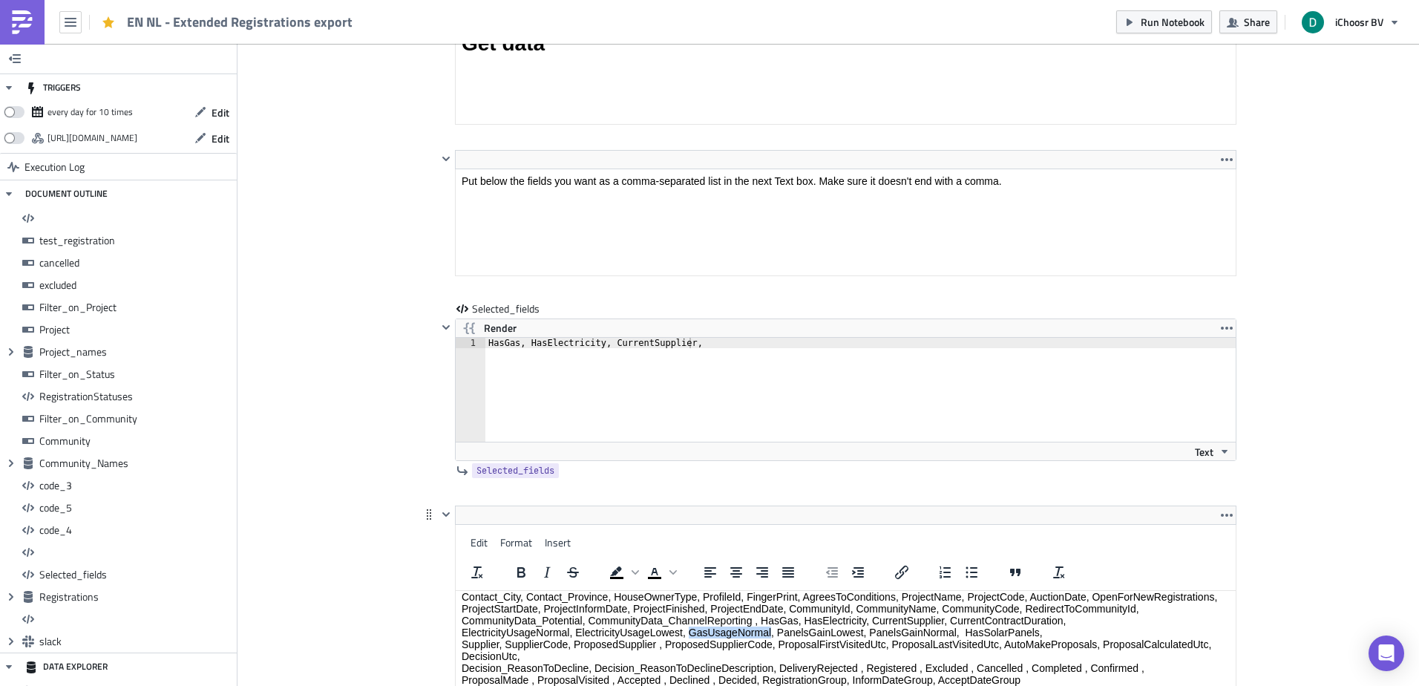
drag, startPoint x: 709, startPoint y: 603, endPoint x: 718, endPoint y: 646, distance: 43.4
click at [718, 646] on p "RegistrationNumber, RegistrationId, CreatedUtc, AssignedToAuctionUtc , Registra…" at bounding box center [846, 614] width 768 height 142
click at [949, 629] on p "RegistrationNumber, RegistrationId, CreatedUtc, AssignedToAuctionUtc , Registra…" at bounding box center [846, 614] width 768 height 142
drag, startPoint x: 949, startPoint y: 629, endPoint x: 1050, endPoint y: 647, distance: 102.5
click at [1050, 647] on p "RegistrationNumber, RegistrationId, CreatedUtc, AssignedToAuctionUtc , Registra…" at bounding box center [846, 614] width 768 height 142
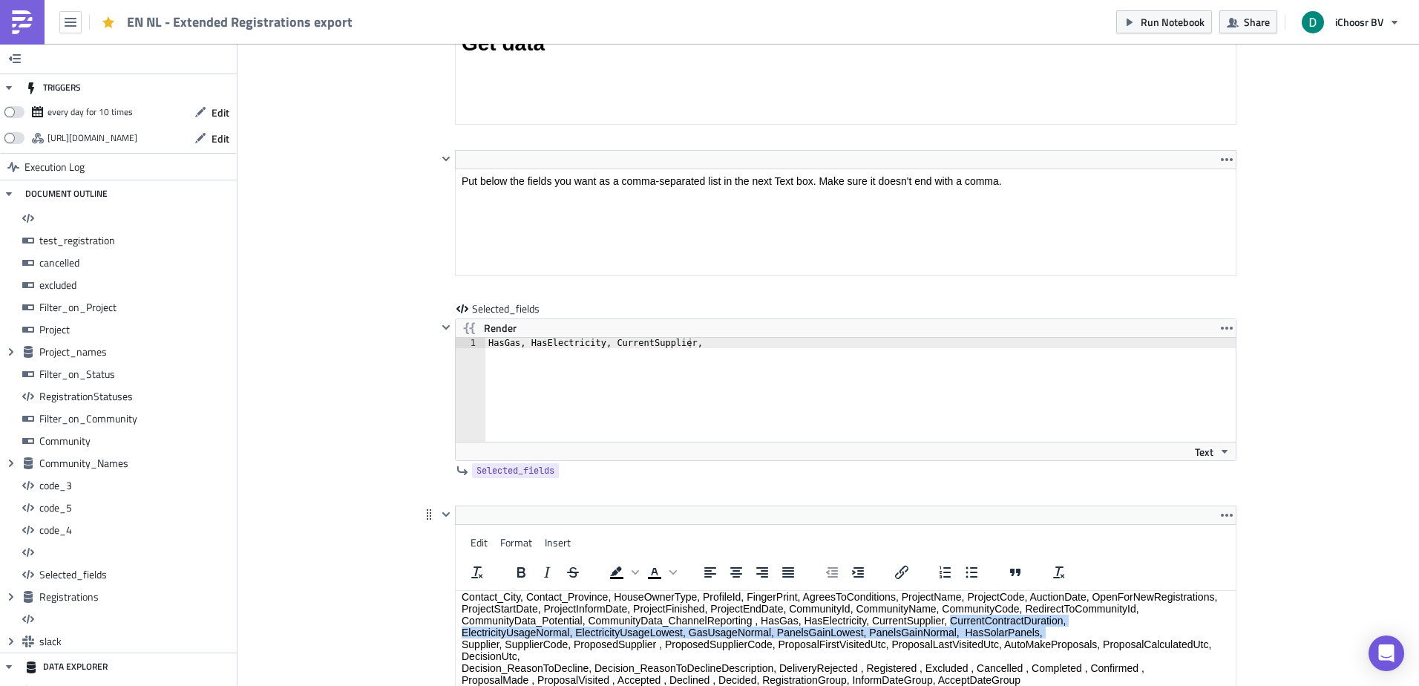
copy p "CurrentContractDuration, ElectricityUsageNormal, ElectricityUsageLowest, GasUsa…"
click at [755, 343] on div "HasGas, HasElectricity, CurrentSupplier," at bounding box center [860, 400] width 750 height 125
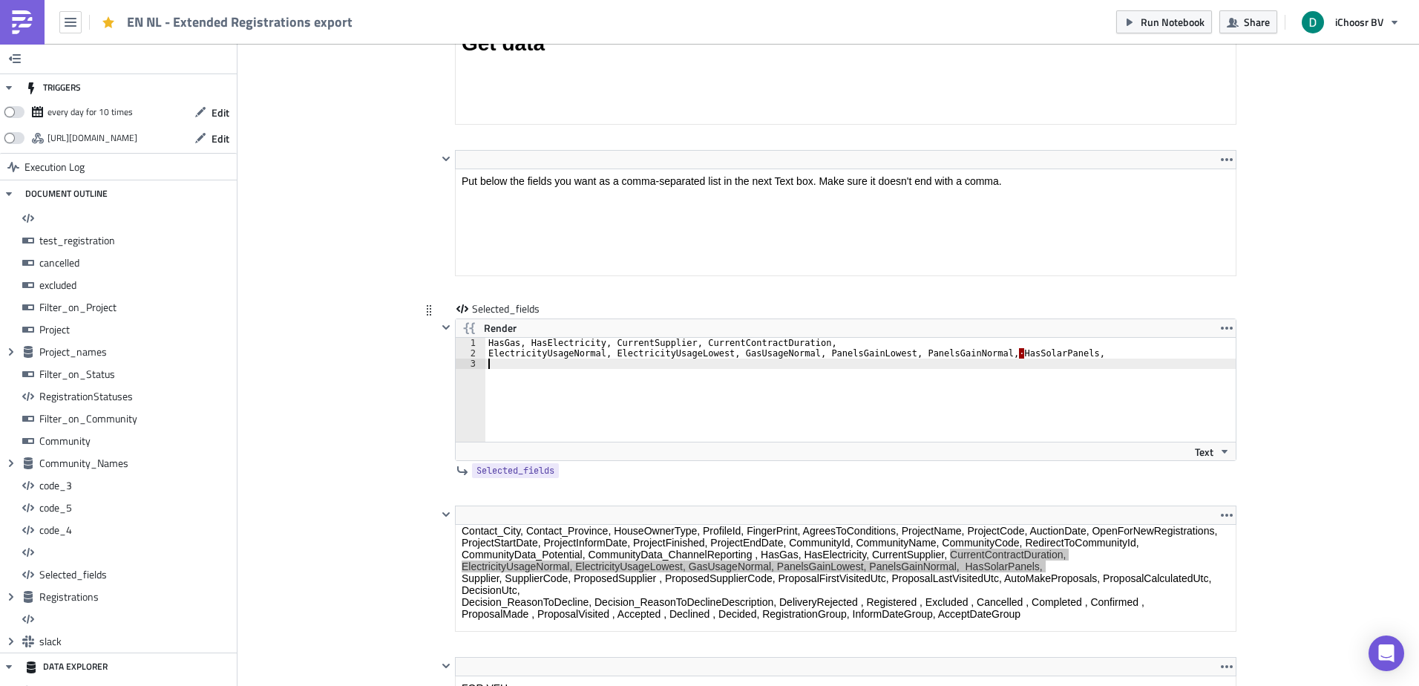
scroll to position [0, 0]
click at [977, 355] on div "HasGas, HasElectricity, CurrentSupplier, CurrentContractDuration, ElectricityUs…" at bounding box center [860, 400] width 750 height 125
drag, startPoint x: 1103, startPoint y: 338, endPoint x: 1097, endPoint y: 352, distance: 15.0
click at [1101, 344] on div "HasGas, HasElectricity, CurrentSupplier, CurrentContractDuration, ElectricityUs…" at bounding box center [860, 400] width 750 height 125
click at [1095, 354] on div "HasGas, HasElectricity, CurrentSupplier, CurrentContractDuration, ElectricityUs…" at bounding box center [860, 400] width 750 height 125
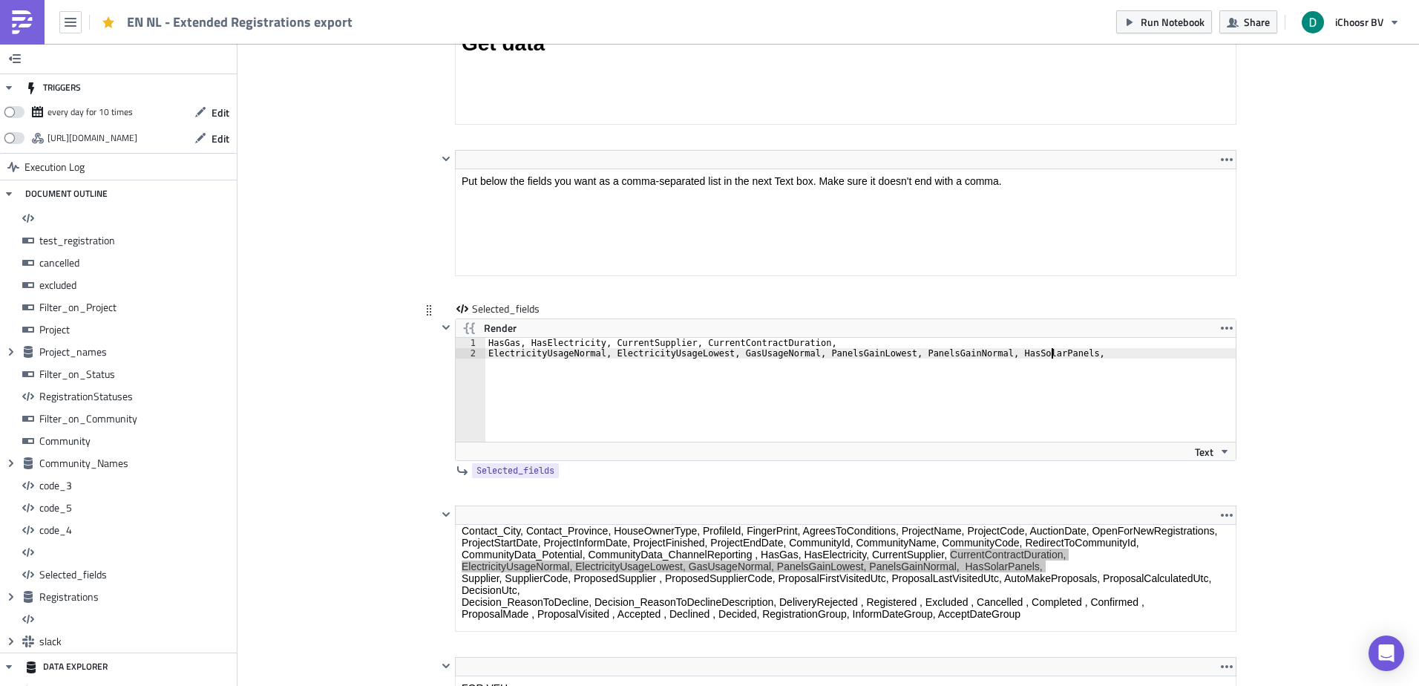
type textarea "ElectricityUsageNormal, ElectricityUsageLowest, GasUsageNormal, PanelsGainLowes…"
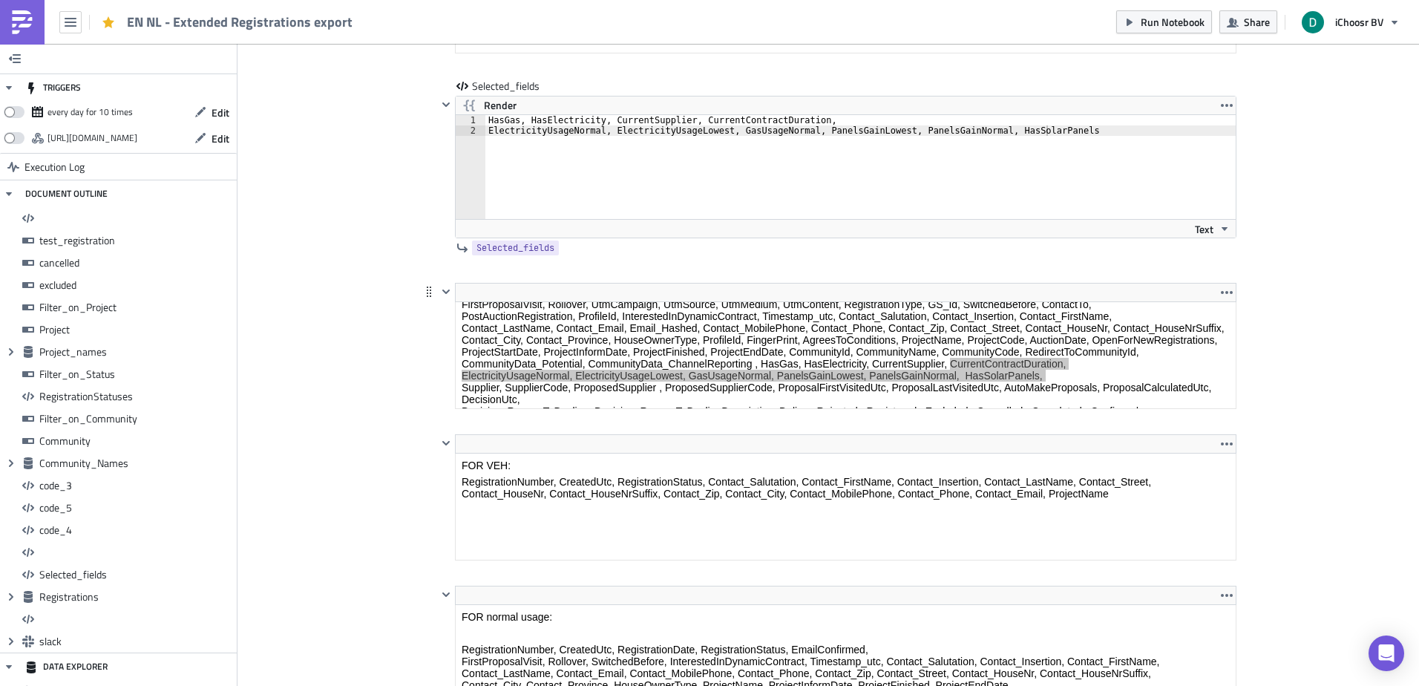
scroll to position [125, 0]
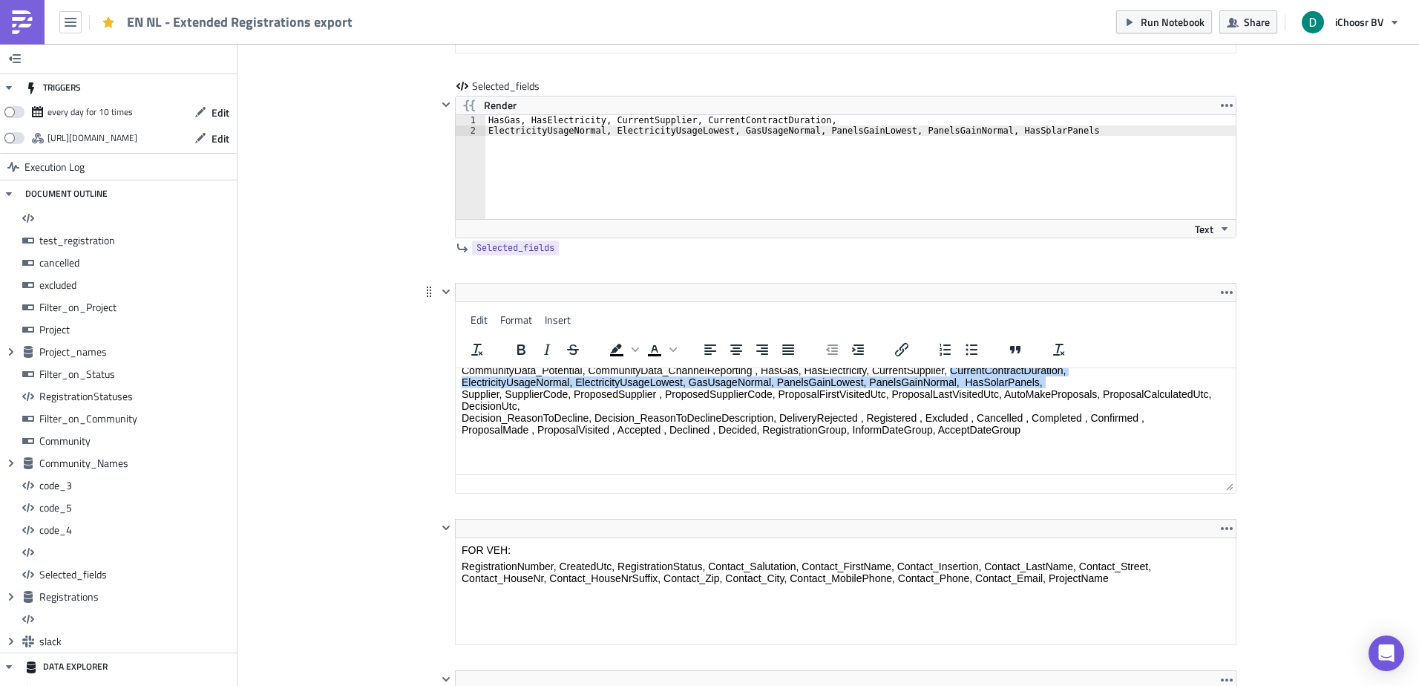
drag, startPoint x: 1069, startPoint y: 444, endPoint x: 1507, endPoint y: 735, distance: 525.6
click at [1069, 378] on body "ALL FIELDS: RegistrationNumber, RegistrationId, CreatedUtc, AssignedToAuctionUt…" at bounding box center [846, 364] width 768 height 208
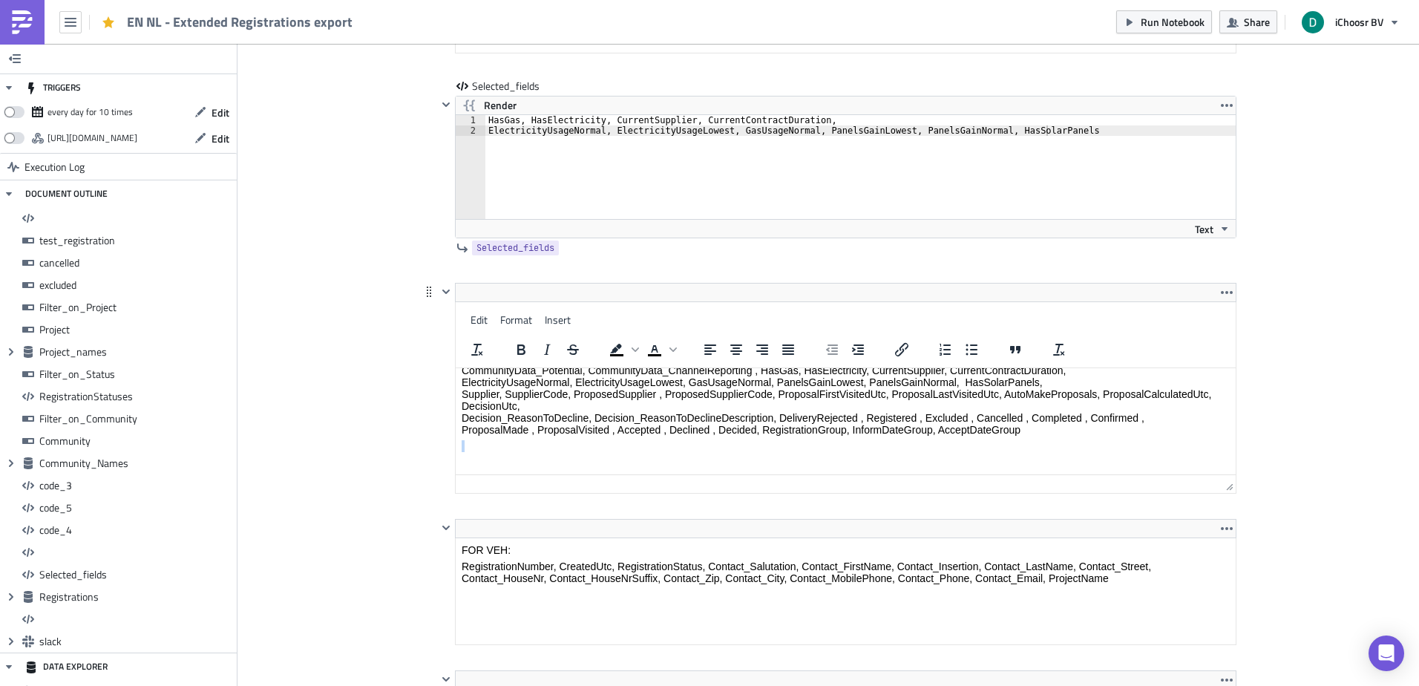
drag, startPoint x: 1057, startPoint y: 428, endPoint x: 570, endPoint y: 457, distance: 488.4
click at [570, 457] on body "ALL FIELDS: RegistrationNumber, RegistrationId, CreatedUtc, AssignedToAuctionUt…" at bounding box center [846, 364] width 768 height 208
click at [570, 457] on p "Rich Text Area. Press ALT-0 for help." at bounding box center [846, 462] width 768 height 12
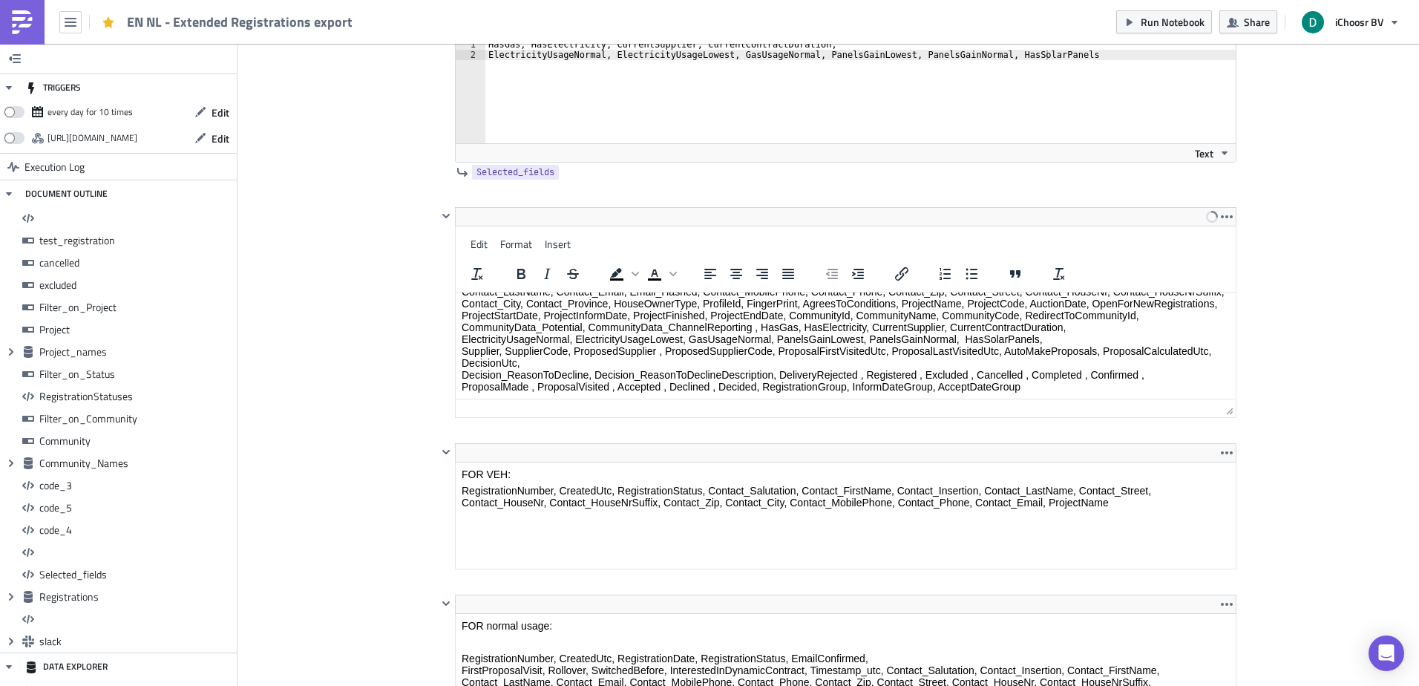
scroll to position [10956, 0]
drag, startPoint x: 1034, startPoint y: 384, endPoint x: 1040, endPoint y: 400, distance: 17.0
click at [1040, 400] on html "ALL FIELDS: RegistrationNumber, RegistrationId, CreatedUtc, AssignedToAuctionUt…" at bounding box center [846, 306] width 780 height 187
click at [585, 336] on p "RegistrationNumber, RegistrationId, CreatedUtc, AssignedToAuctionUtc , Registra…" at bounding box center [846, 323] width 768 height 142
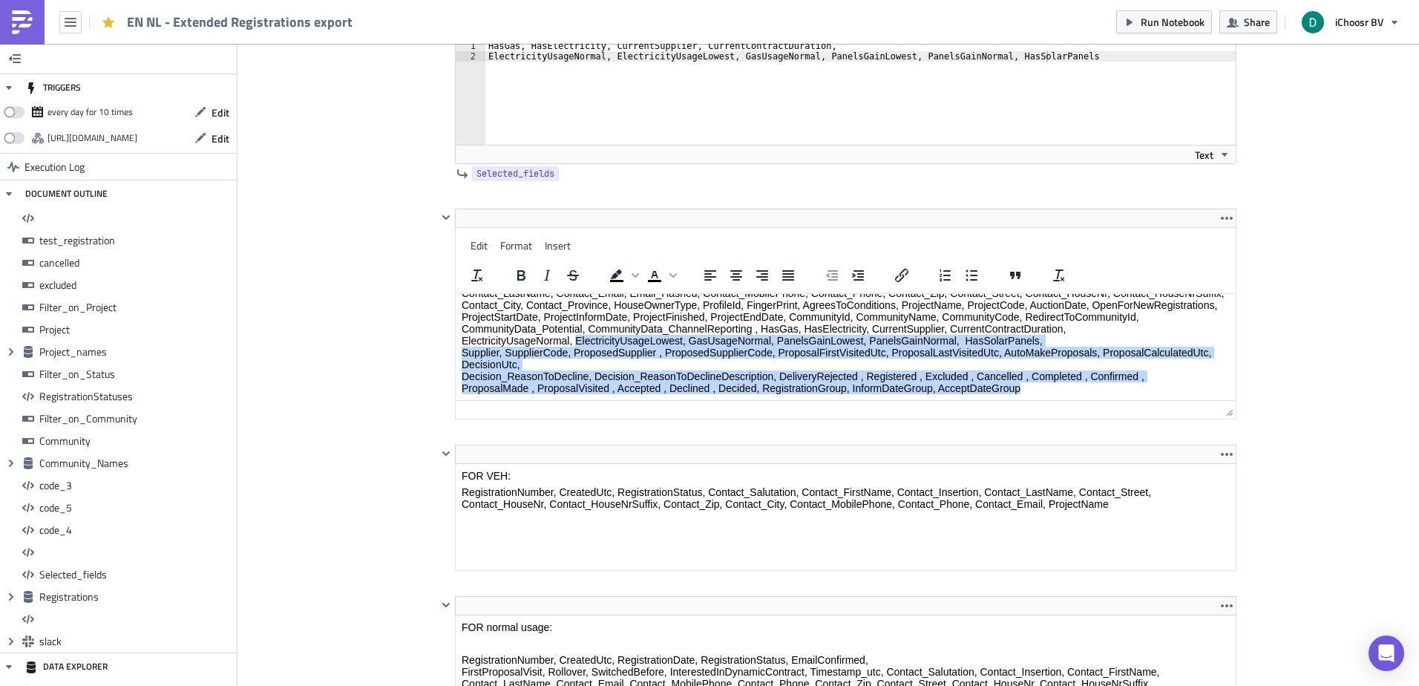
drag, startPoint x: 585, startPoint y: 336, endPoint x: 1473, endPoint y: 736, distance: 974.1
click at [1023, 400] on html "ALL FIELDS: RegistrationNumber, RegistrationId, CreatedUtc, AssignedToAuctionUt…" at bounding box center [846, 306] width 780 height 187
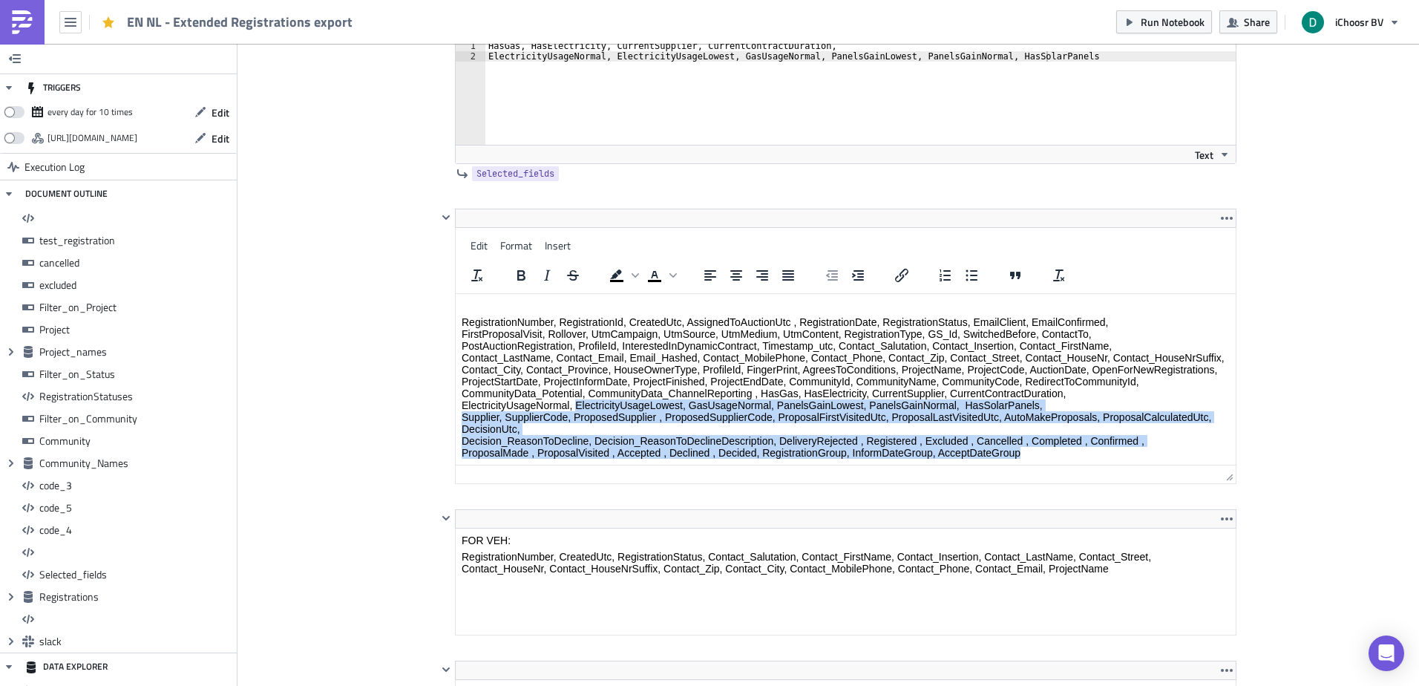
scroll to position [28, 0]
drag, startPoint x: 1223, startPoint y: 410, endPoint x: 1233, endPoint y: 575, distance: 165.8
click at [1089, 458] on p "RegistrationNumber, RegistrationId, CreatedUtc, AssignedToAuctionUtc , Registra…" at bounding box center [846, 387] width 768 height 142
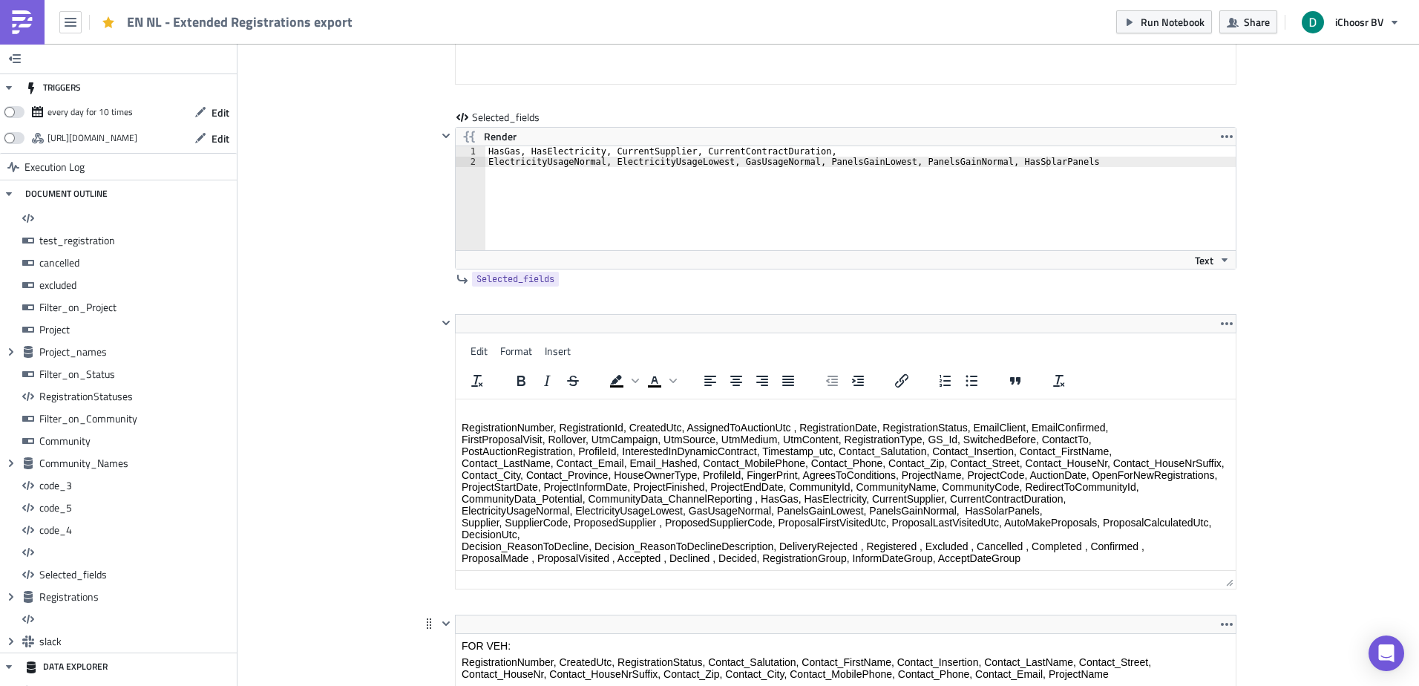
scroll to position [11105, 0]
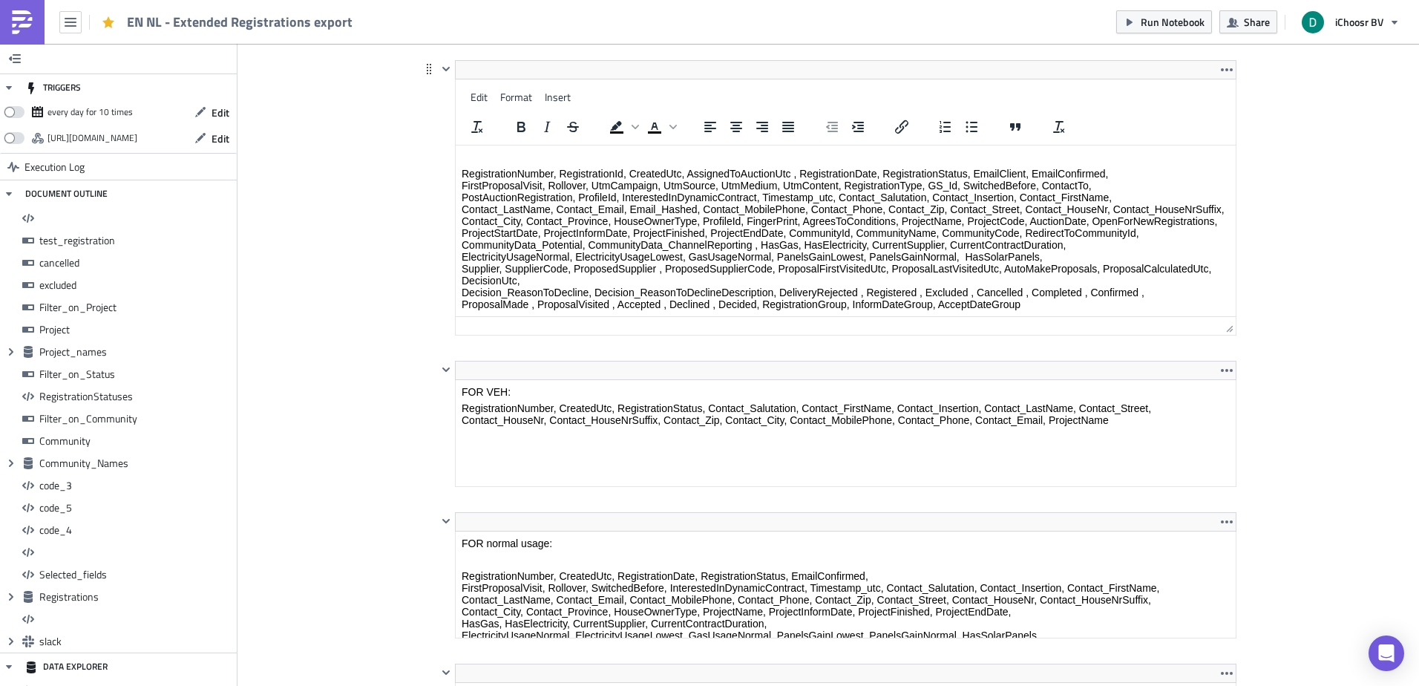
drag, startPoint x: 1227, startPoint y: 324, endPoint x: 1215, endPoint y: 476, distance: 152.5
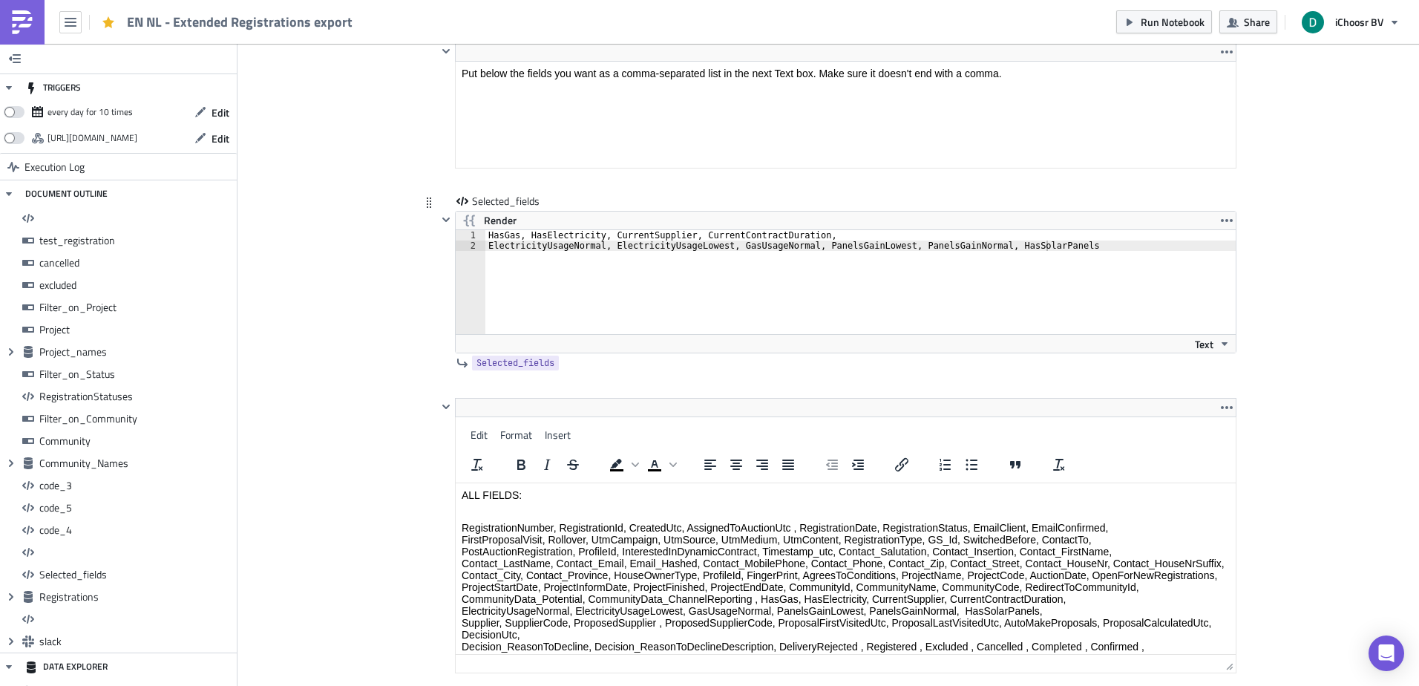
scroll to position [10734, 0]
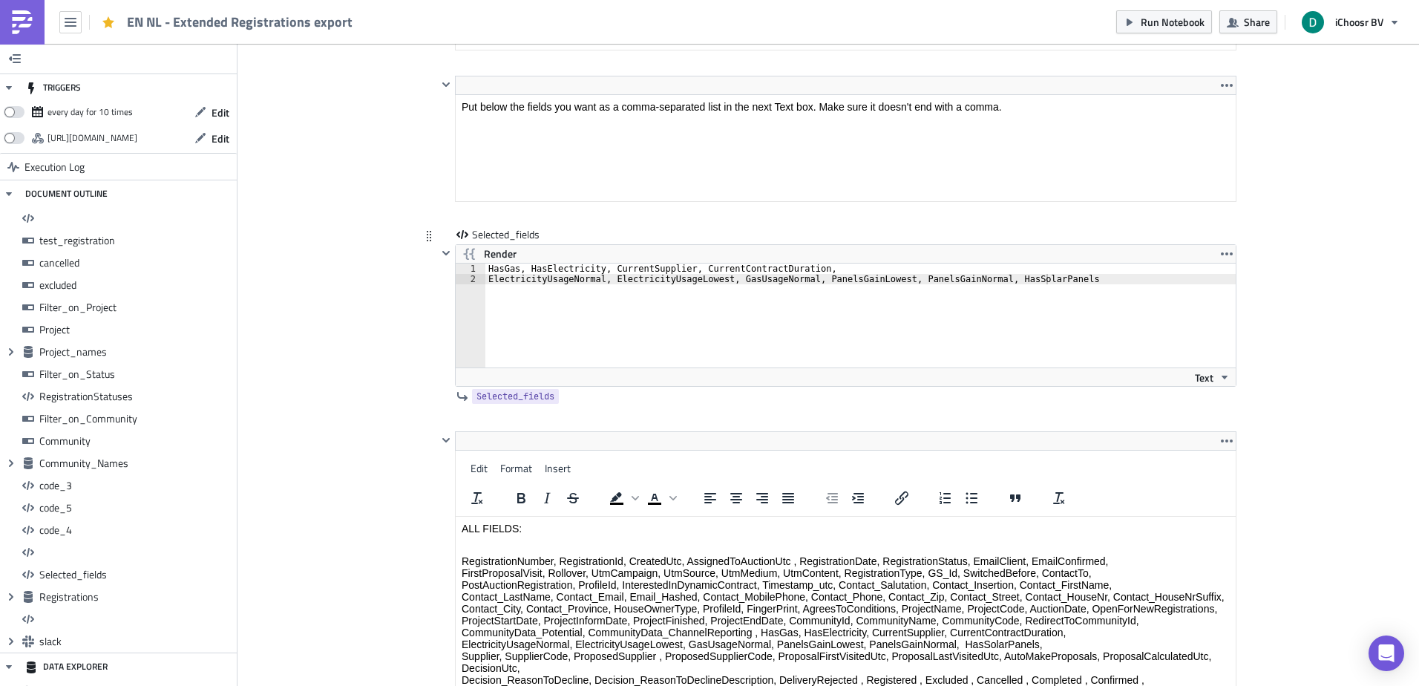
click at [660, 275] on div "HasGas, HasElectricity, CurrentSupplier, CurrentContractDuration, ElectricityUs…" at bounding box center [860, 325] width 750 height 125
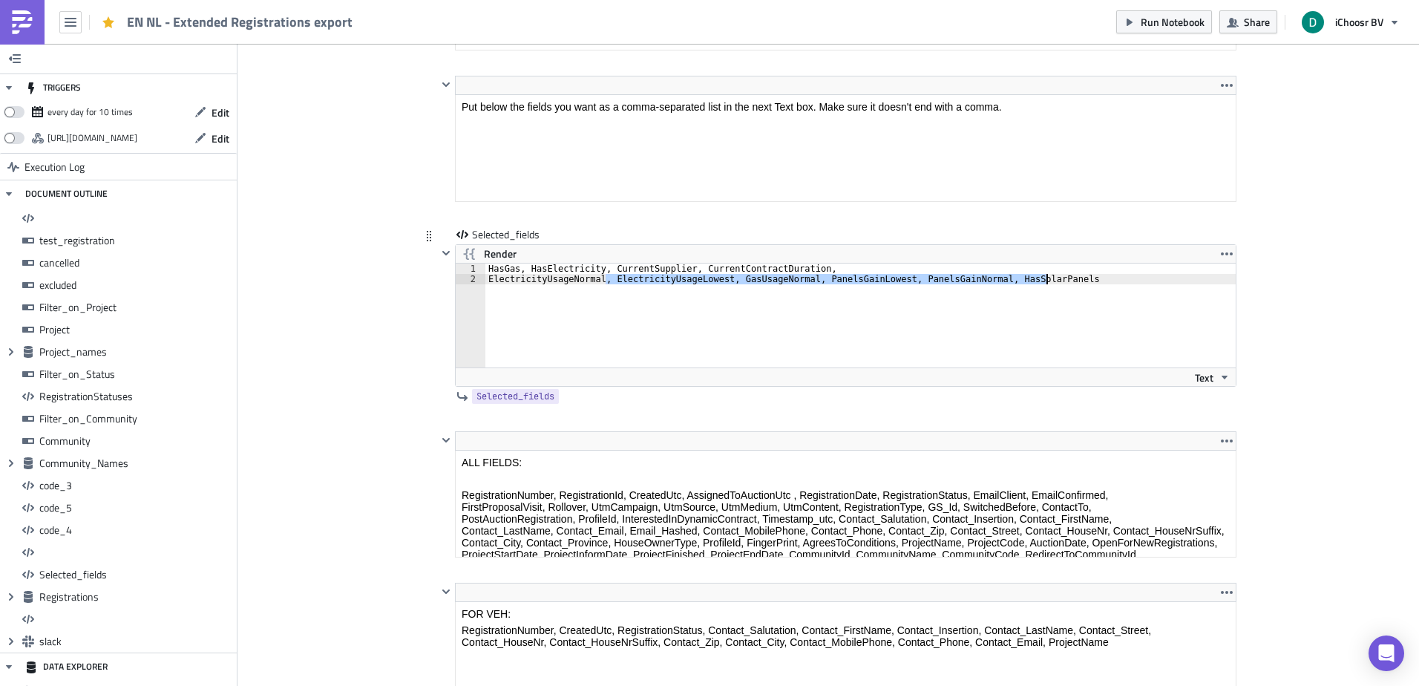
drag, startPoint x: 660, startPoint y: 275, endPoint x: 731, endPoint y: 289, distance: 72.0
click at [711, 289] on div "HasGas, HasElectricity, CurrentSupplier, CurrentContractDuration, ElectricityUs…" at bounding box center [860, 325] width 750 height 125
click at [1141, 9] on div "Run Notebook Share iChoosr BV" at bounding box center [1262, 22] width 292 height 44
click at [1141, 24] on span "Run Notebook" at bounding box center [1173, 22] width 64 height 16
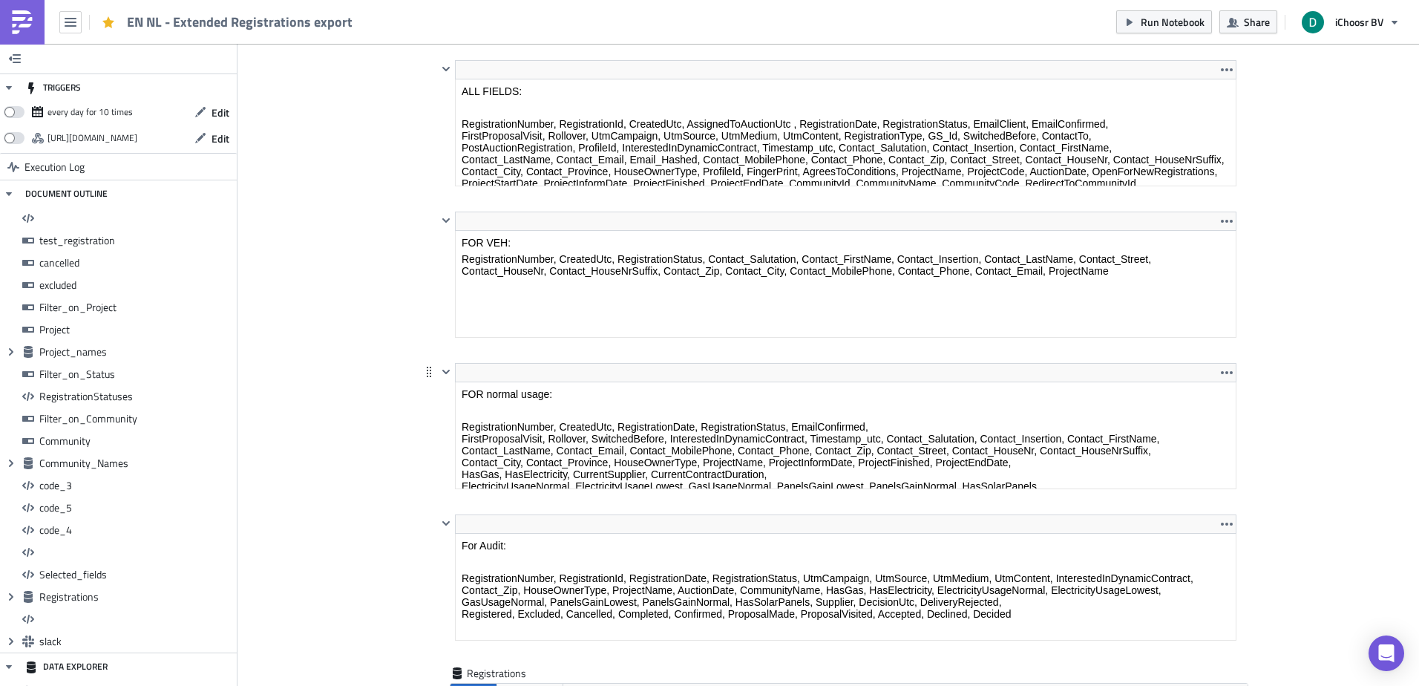
scroll to position [62, 0]
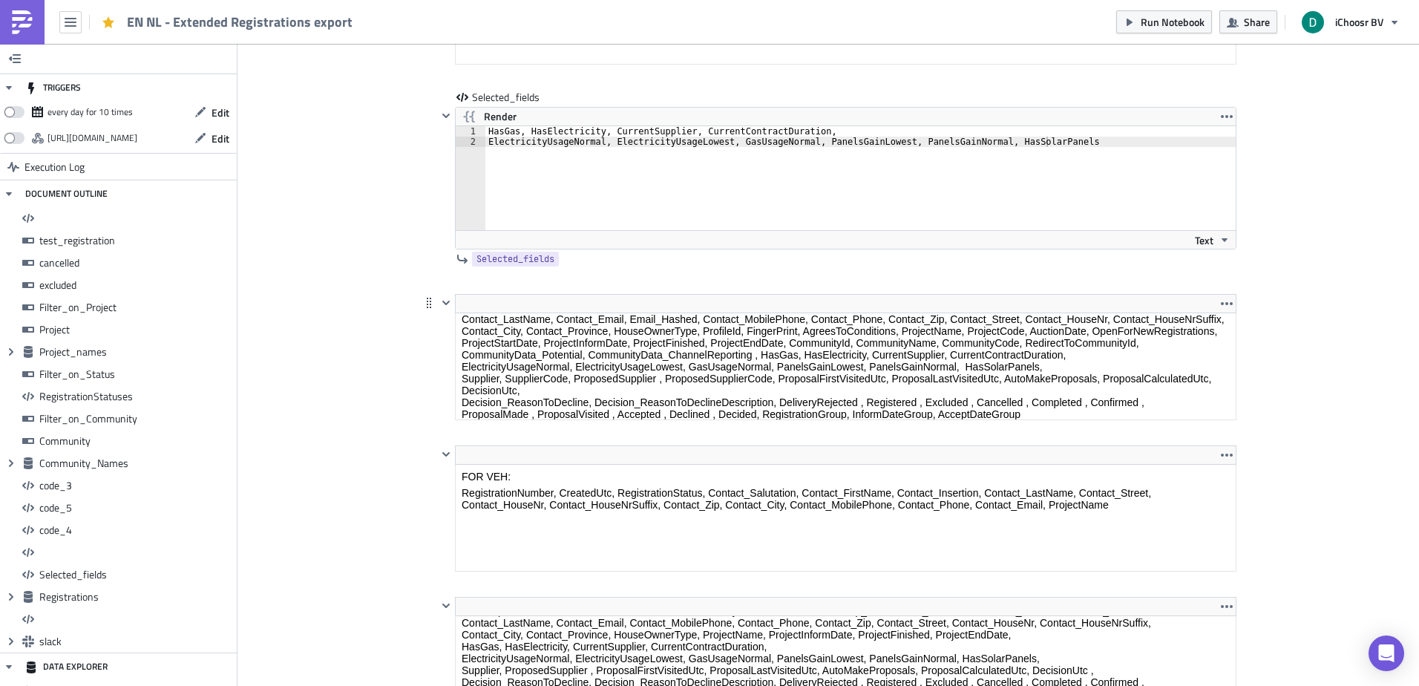
scroll to position [93, 0]
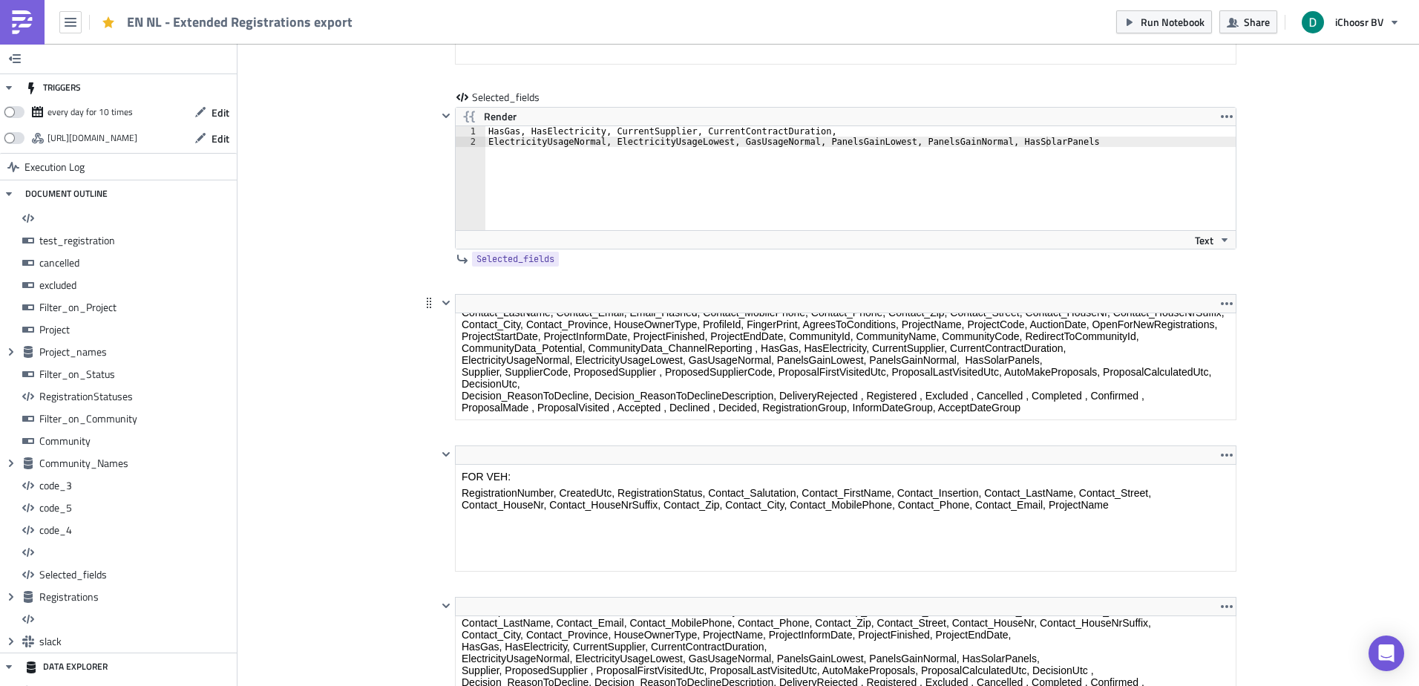
click at [1215, 421] on div "Edit Format Insert To open the popup, press Shift+Enter To open the popup, pres…" at bounding box center [836, 359] width 799 height 130
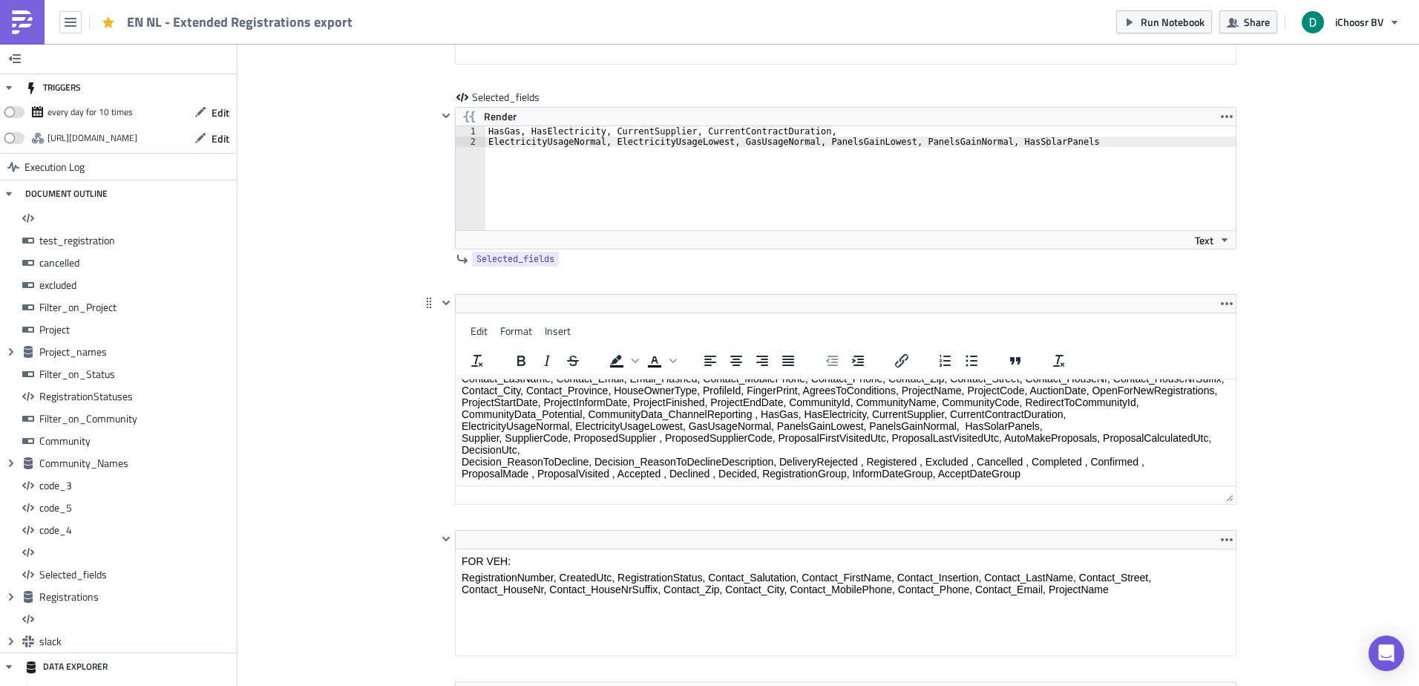
click at [1189, 403] on p "RegistrationNumber, RegistrationId, CreatedUtc, AssignedToAuctionUtc , Registra…" at bounding box center [846, 408] width 768 height 142
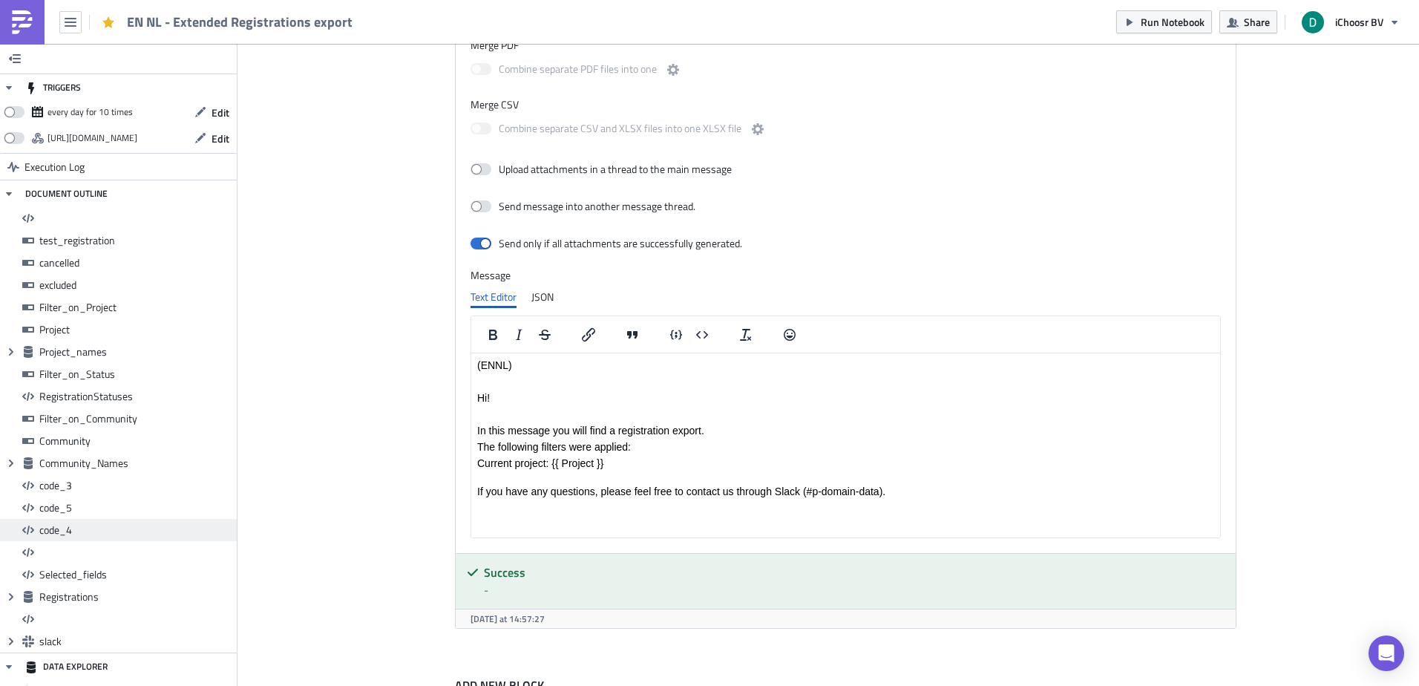
scroll to position [12440, 0]
